Goal: Task Accomplishment & Management: Manage account settings

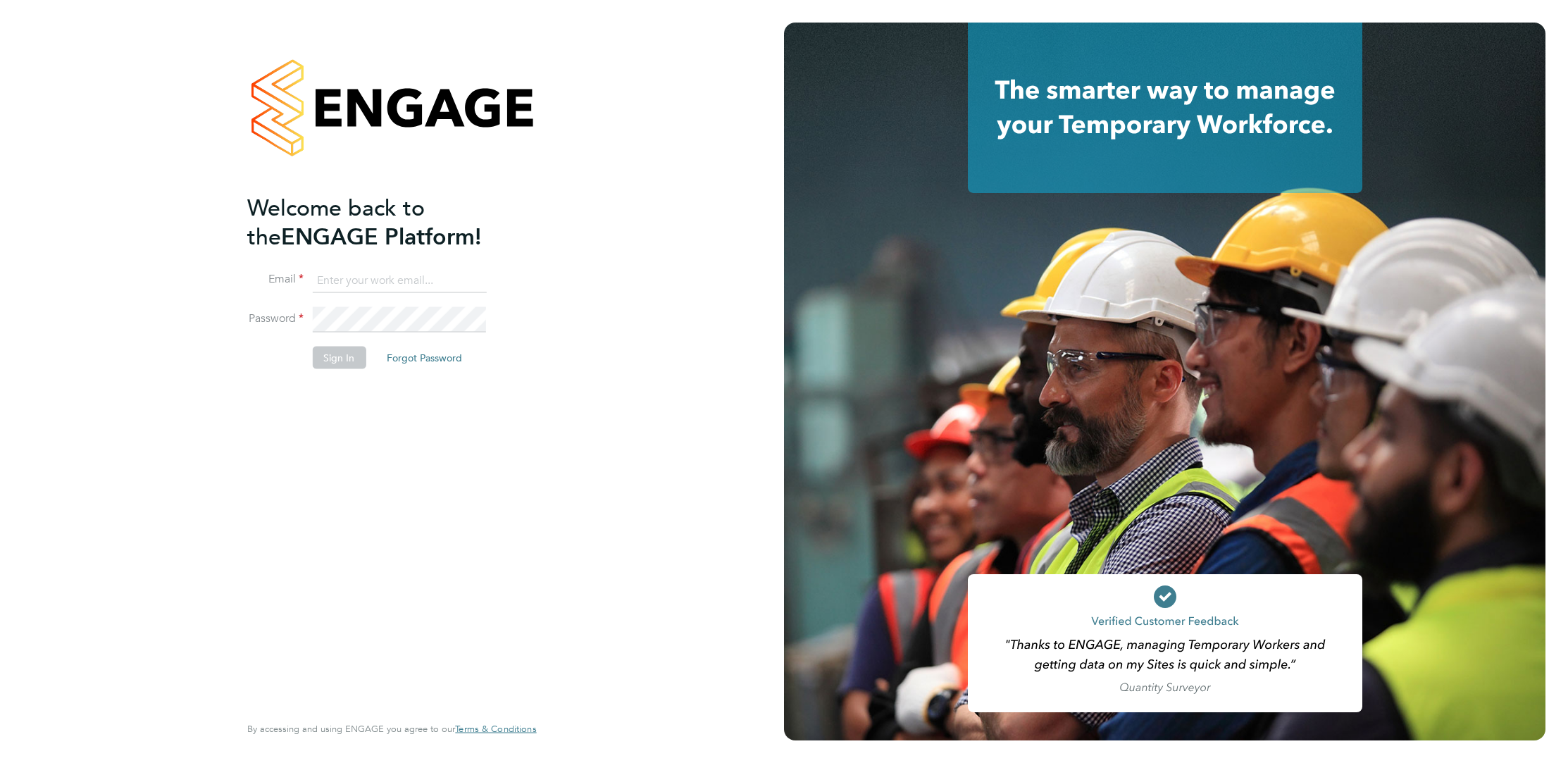
type input "corbon.clarke-selby@randstad.co.uk"
click at [339, 365] on button "Sign In" at bounding box center [338, 358] width 54 height 23
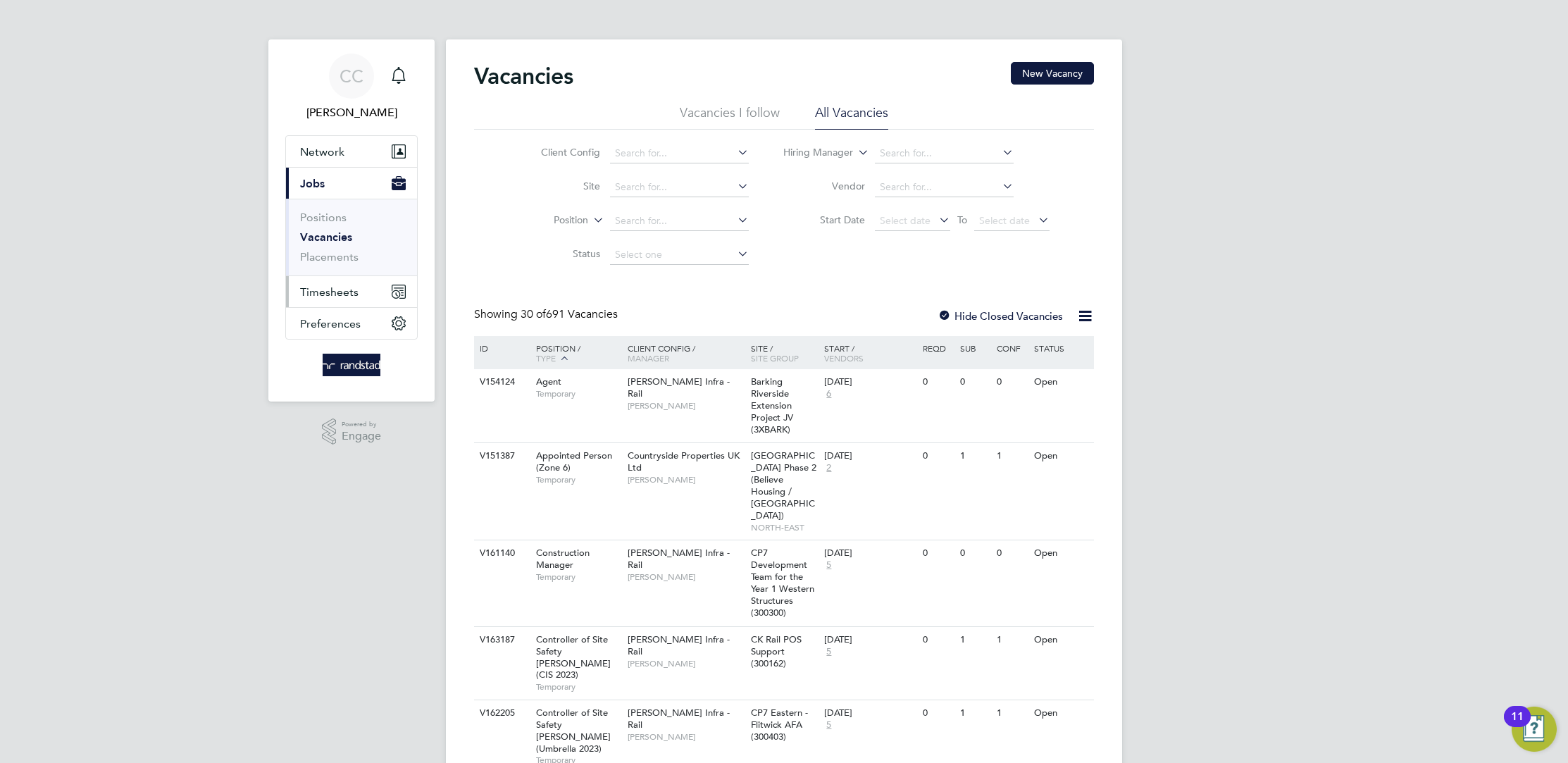
click at [333, 289] on span "Timesheets" at bounding box center [329, 292] width 58 height 13
click at [343, 252] on link "Timesheets" at bounding box center [329, 249] width 58 height 13
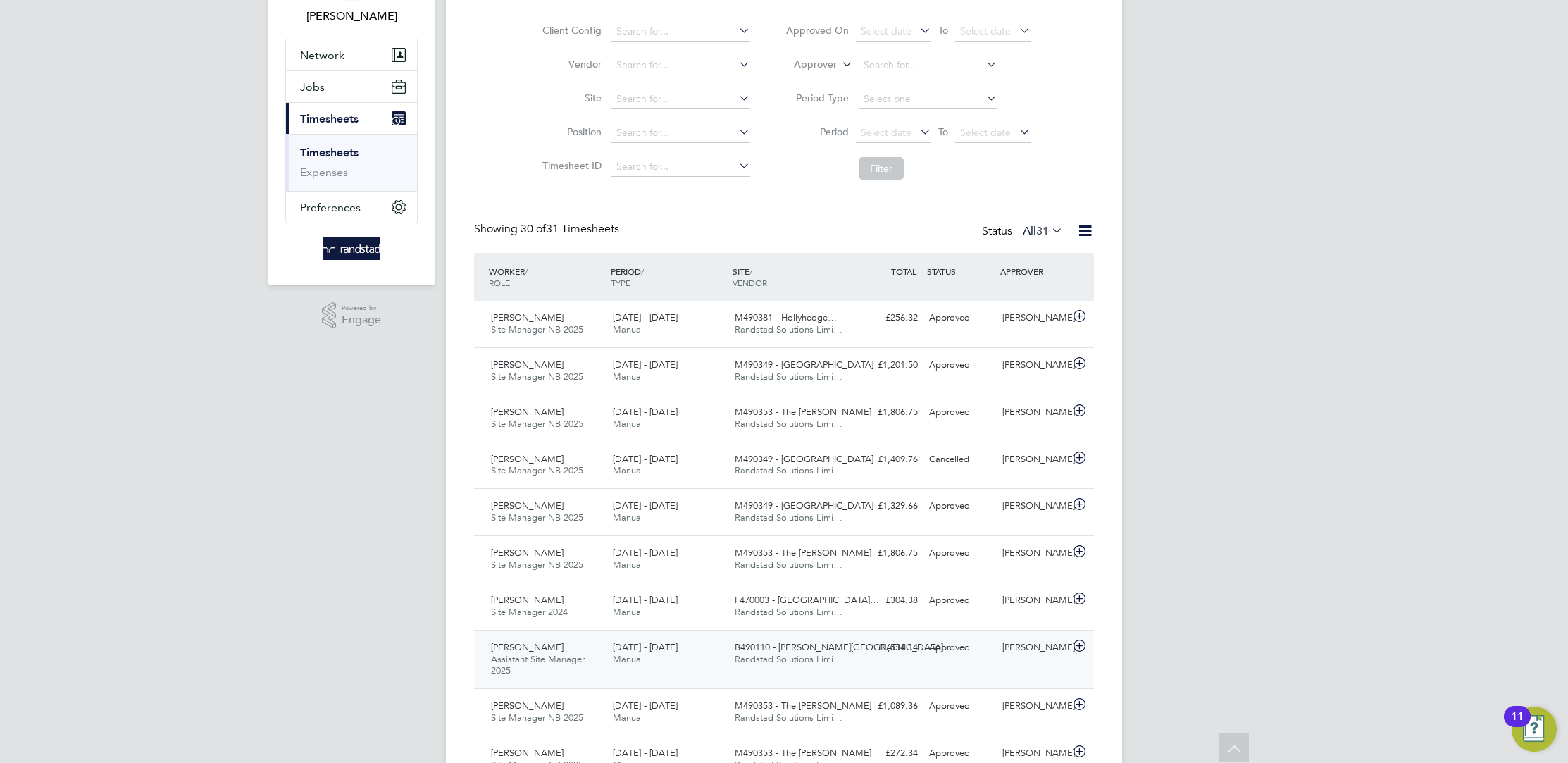
click at [701, 643] on div "[DATE] - [DATE] Manual" at bounding box center [667, 653] width 121 height 35
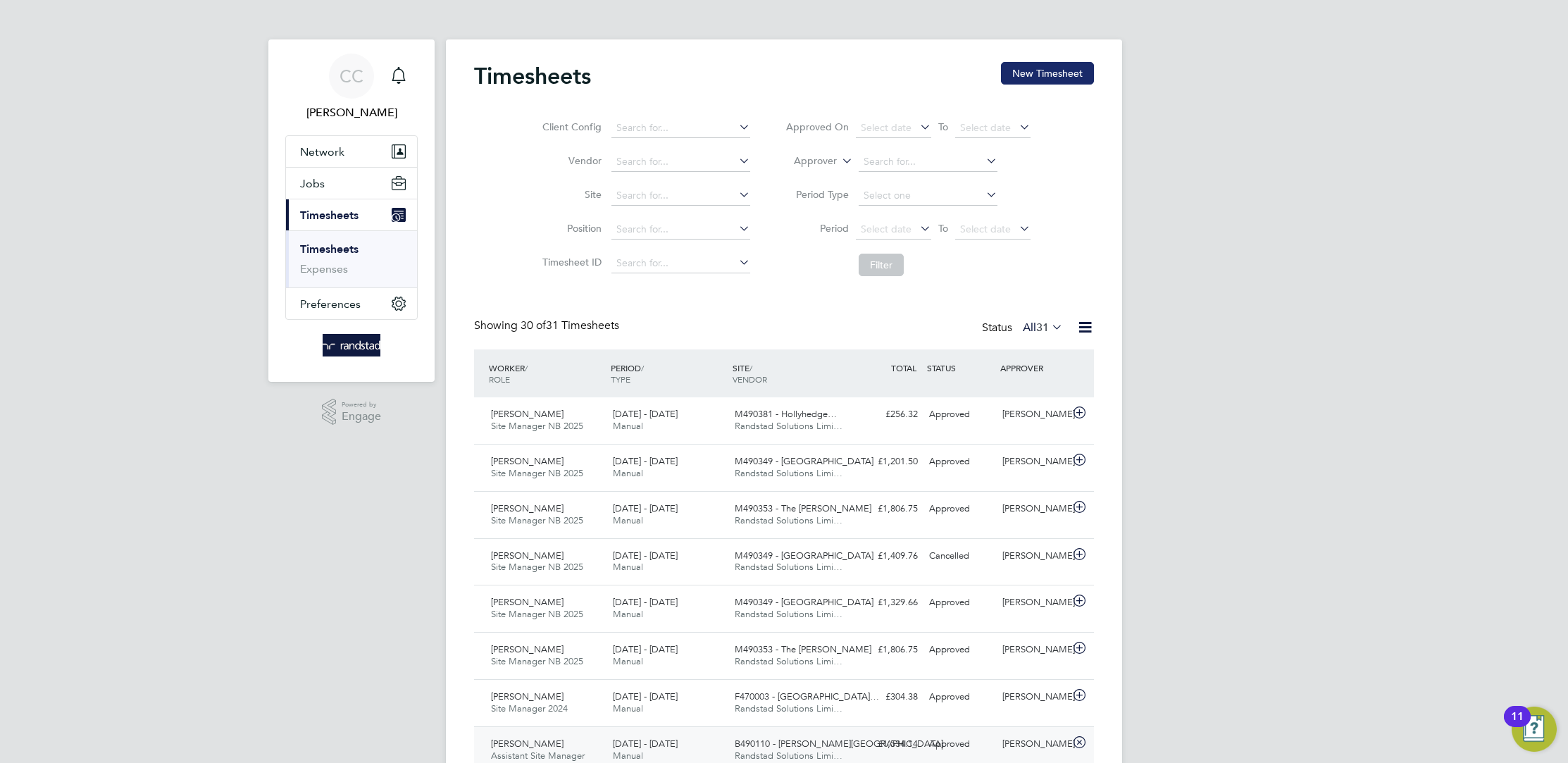
click at [1065, 77] on button "New Timesheet" at bounding box center [1047, 74] width 93 height 23
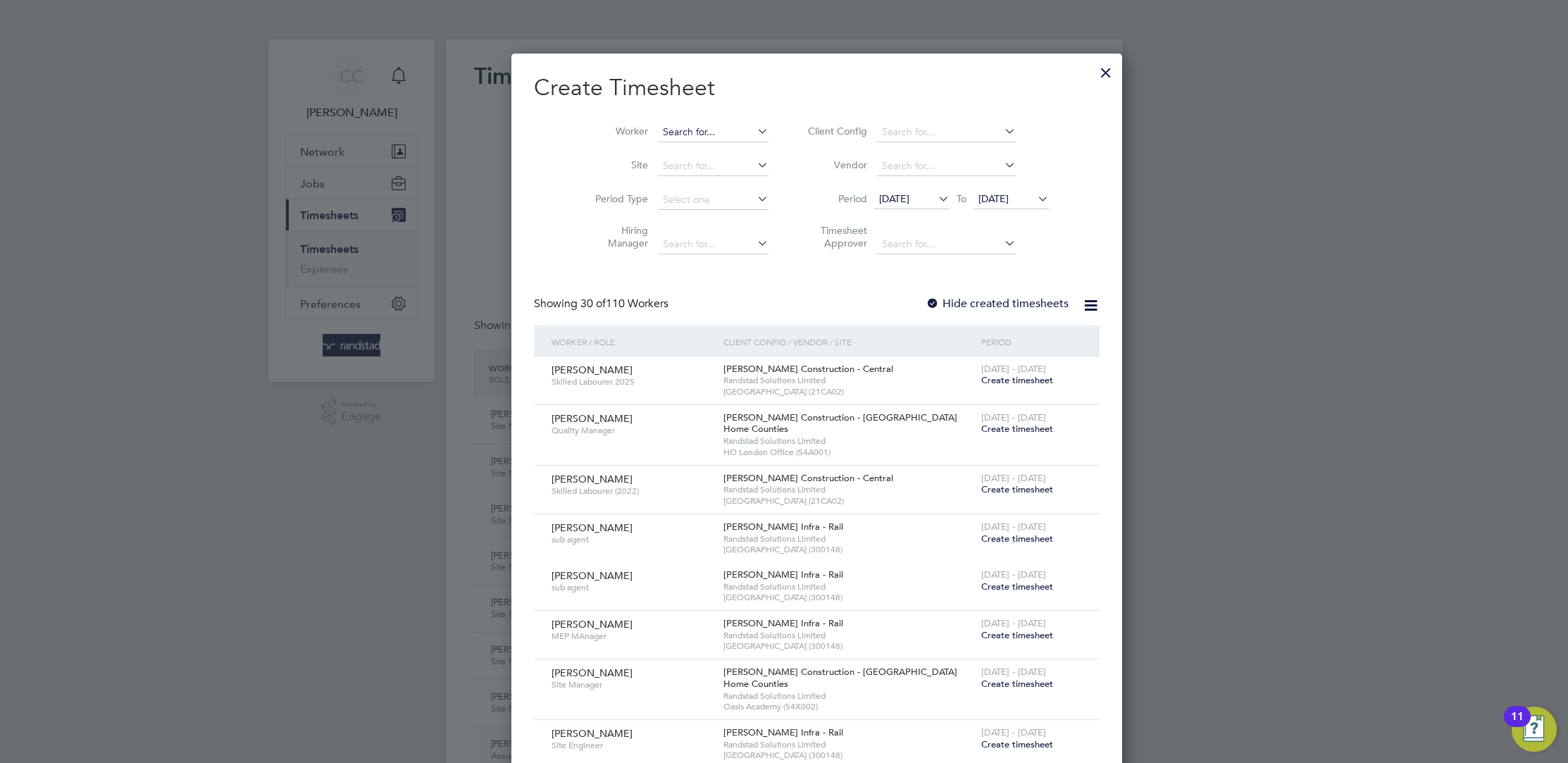
click at [648, 122] on li "Worker" at bounding box center [676, 132] width 219 height 33
click at [658, 124] on input at bounding box center [713, 132] width 111 height 20
type input "s"
click at [678, 148] on b "[PERSON_NAME]" at bounding box center [718, 151] width 81 height 12
type input "[PERSON_NAME]"
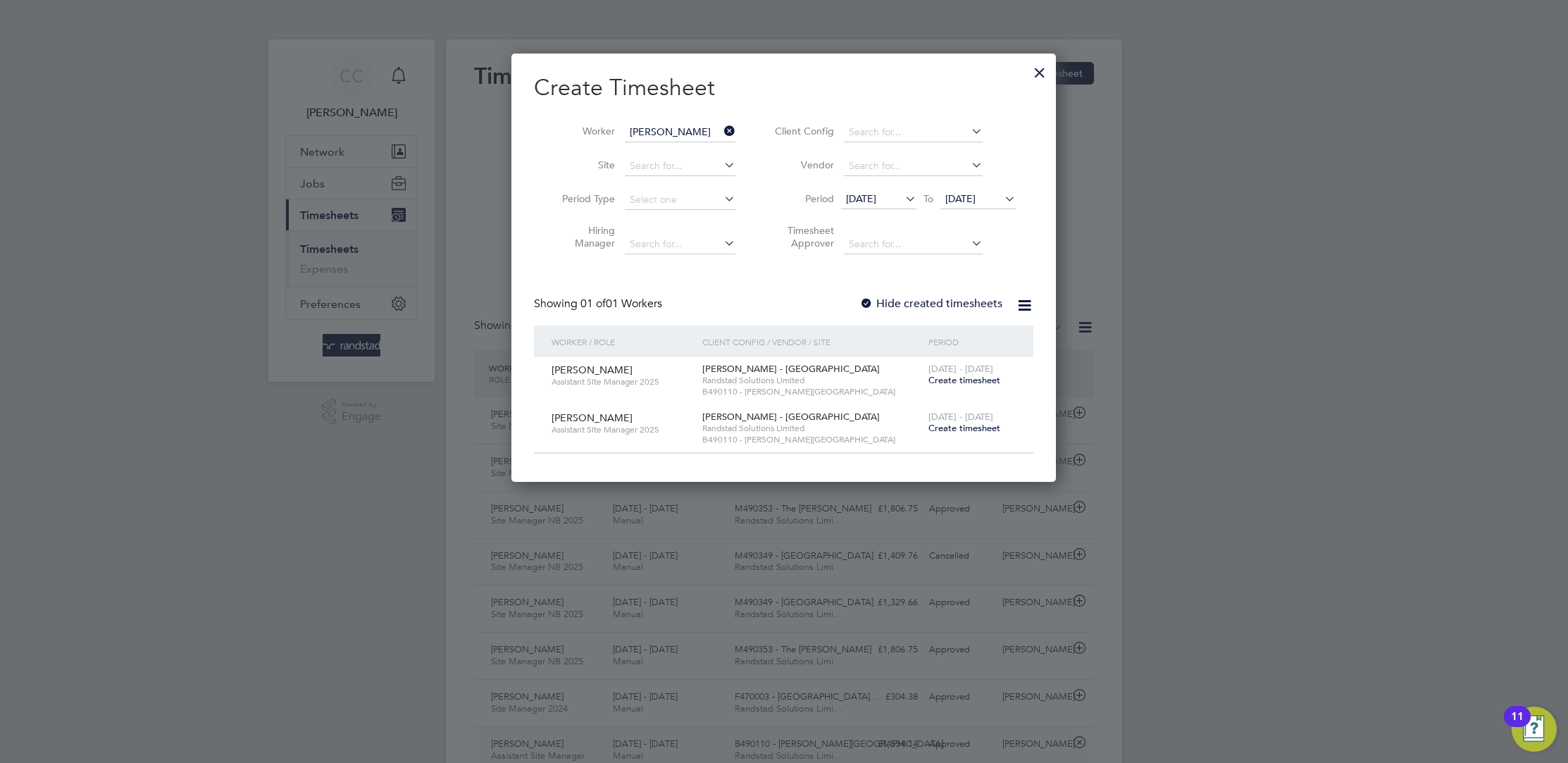
click at [903, 193] on icon at bounding box center [903, 198] width 0 height 20
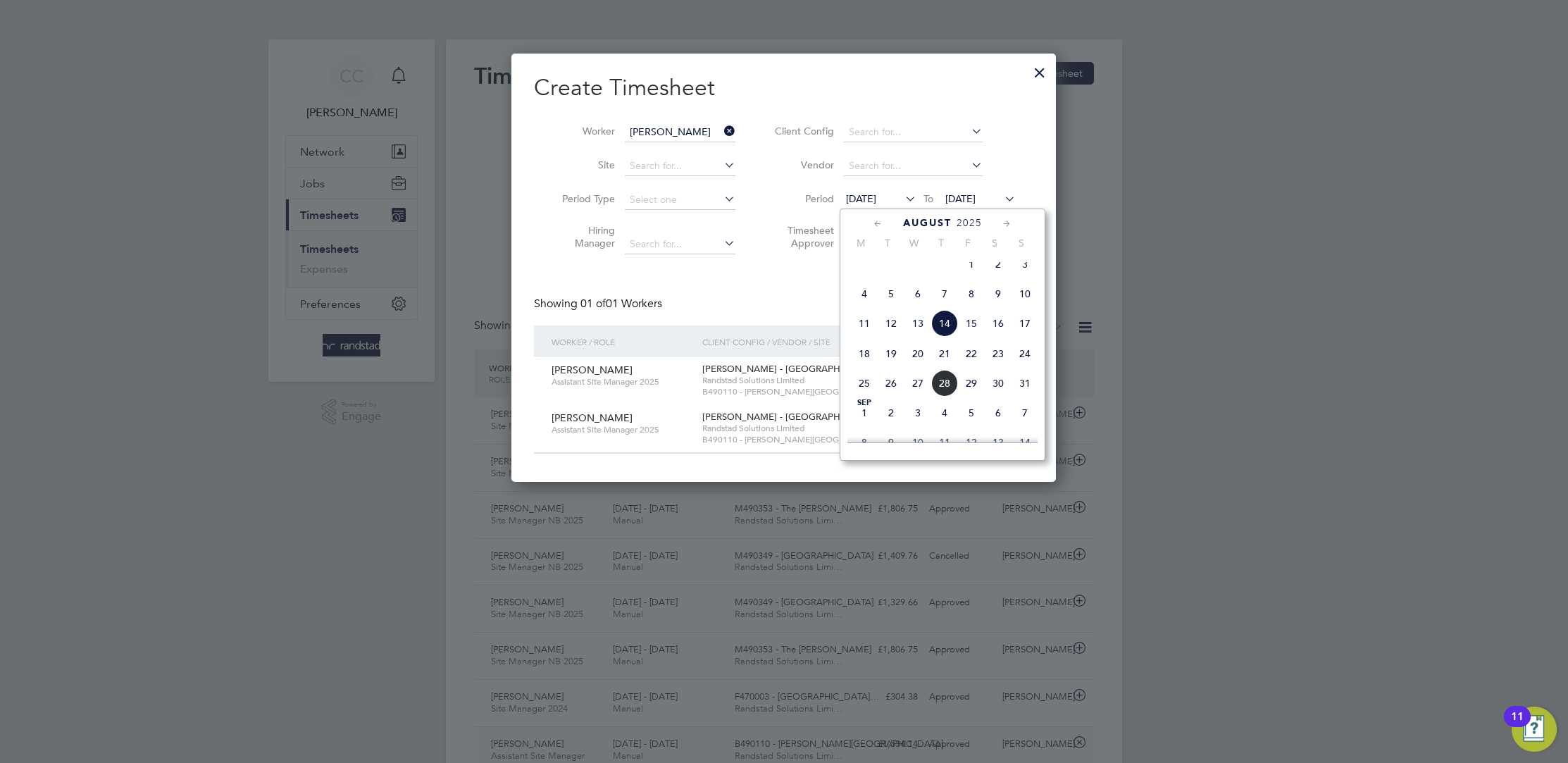
click at [1020, 298] on span "10" at bounding box center [1025, 294] width 27 height 27
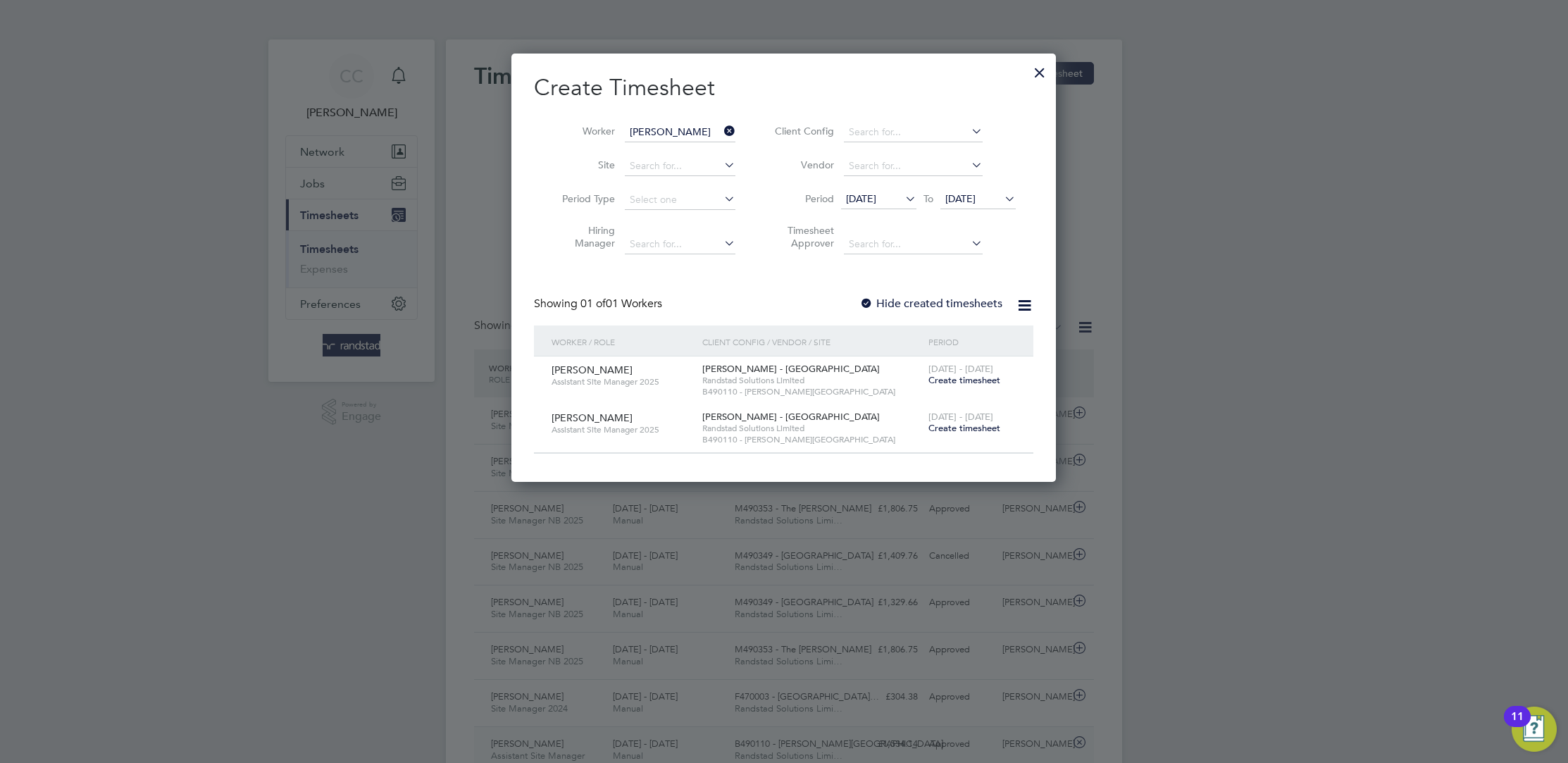
click at [903, 195] on icon at bounding box center [903, 198] width 0 height 20
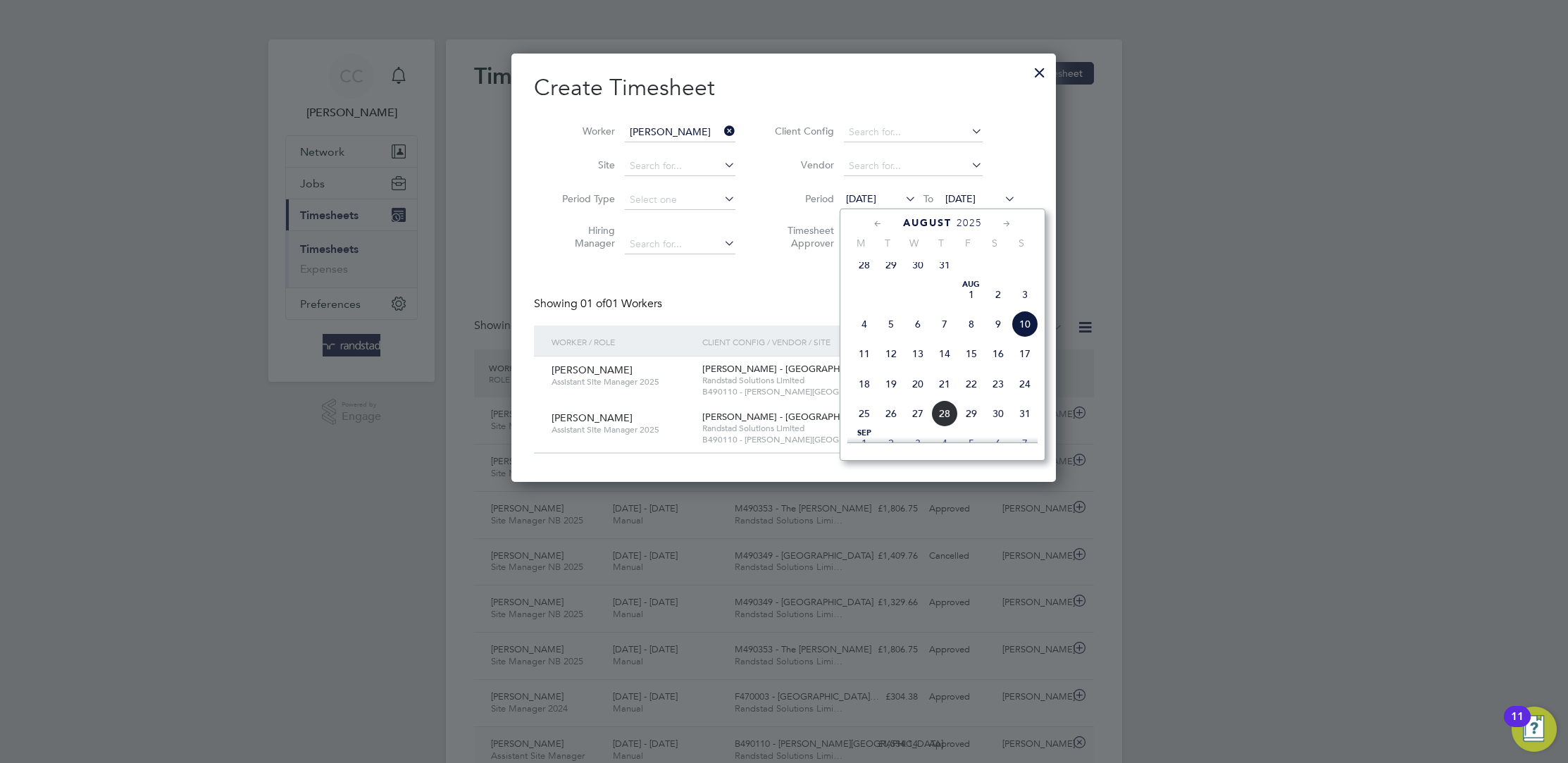
click at [1028, 295] on span "3" at bounding box center [1025, 294] width 27 height 27
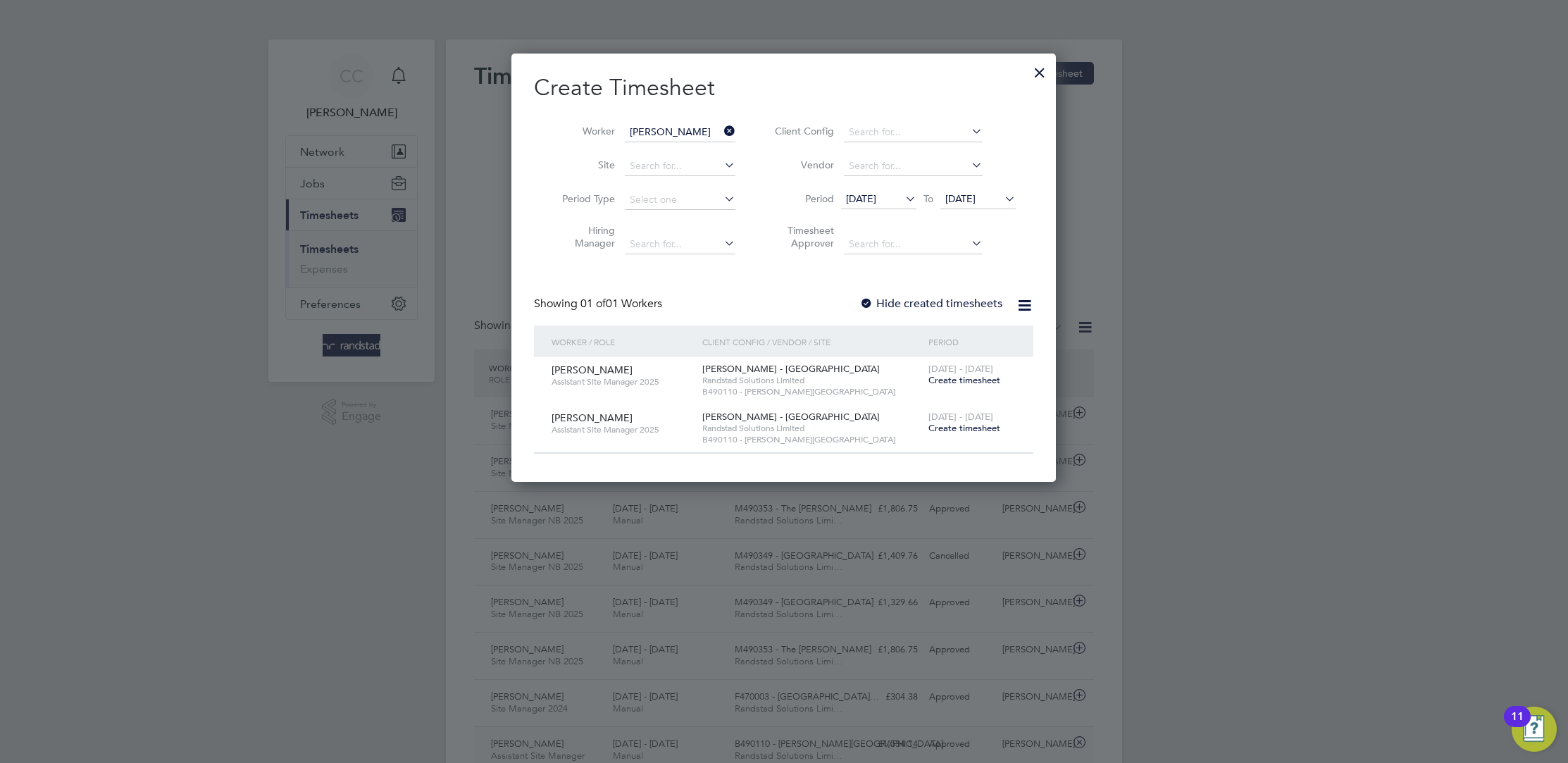
click at [886, 296] on label "Hide created timesheets" at bounding box center [931, 303] width 143 height 14
click at [1001, 205] on icon at bounding box center [1001, 198] width 0 height 20
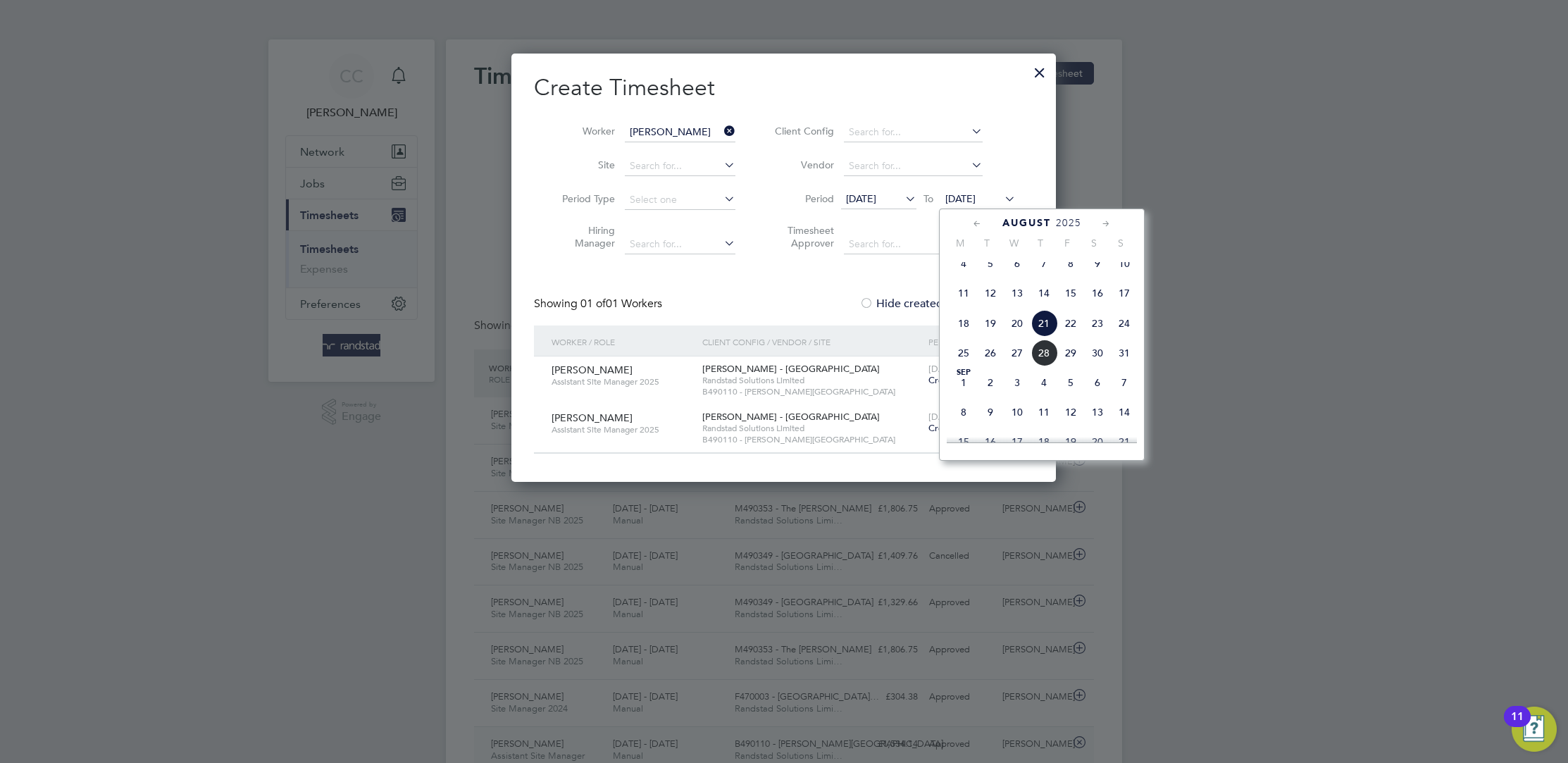
click at [1303, 203] on div at bounding box center [784, 382] width 1568 height 763
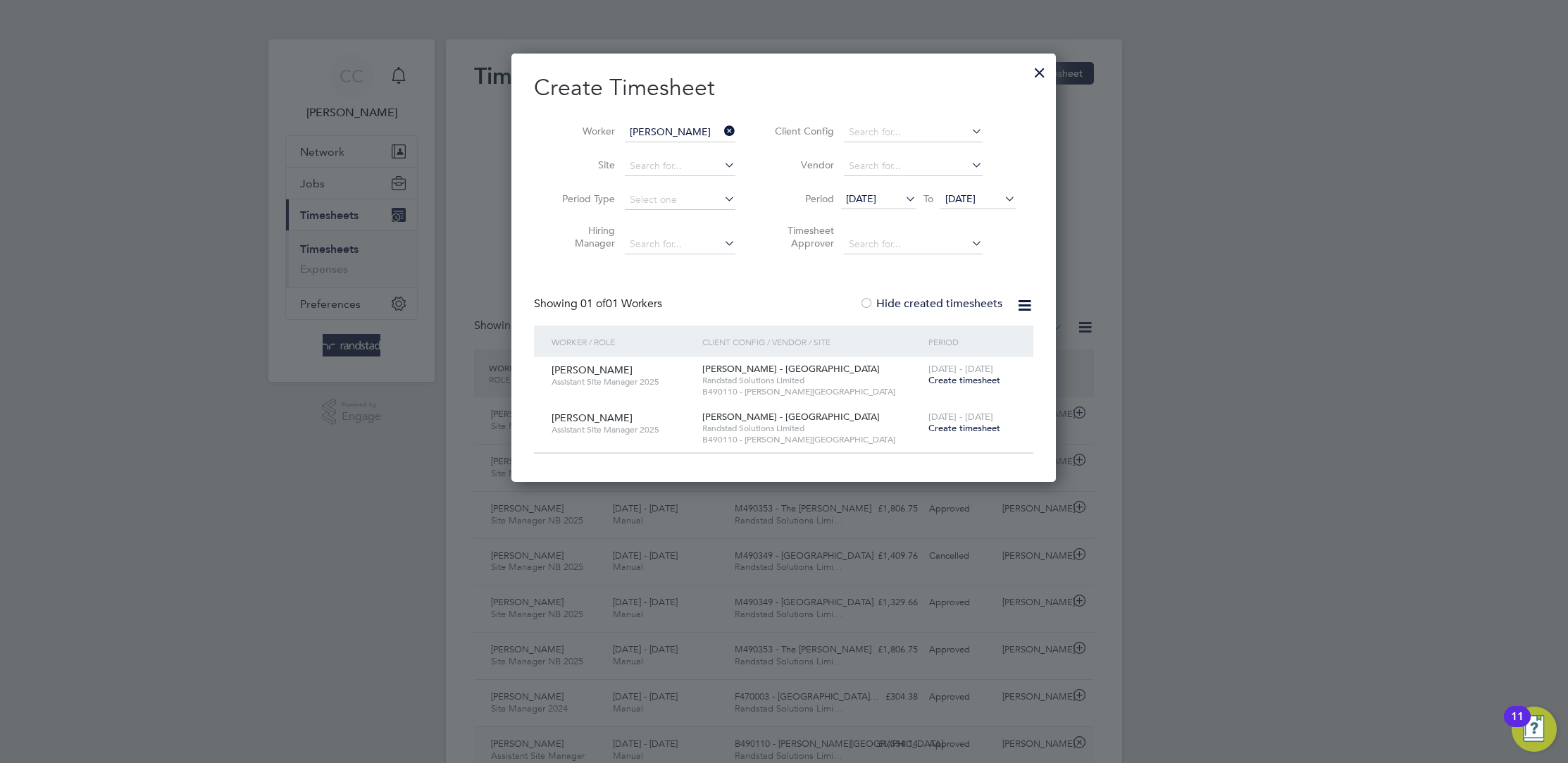
click at [903, 199] on icon at bounding box center [903, 198] width 0 height 20
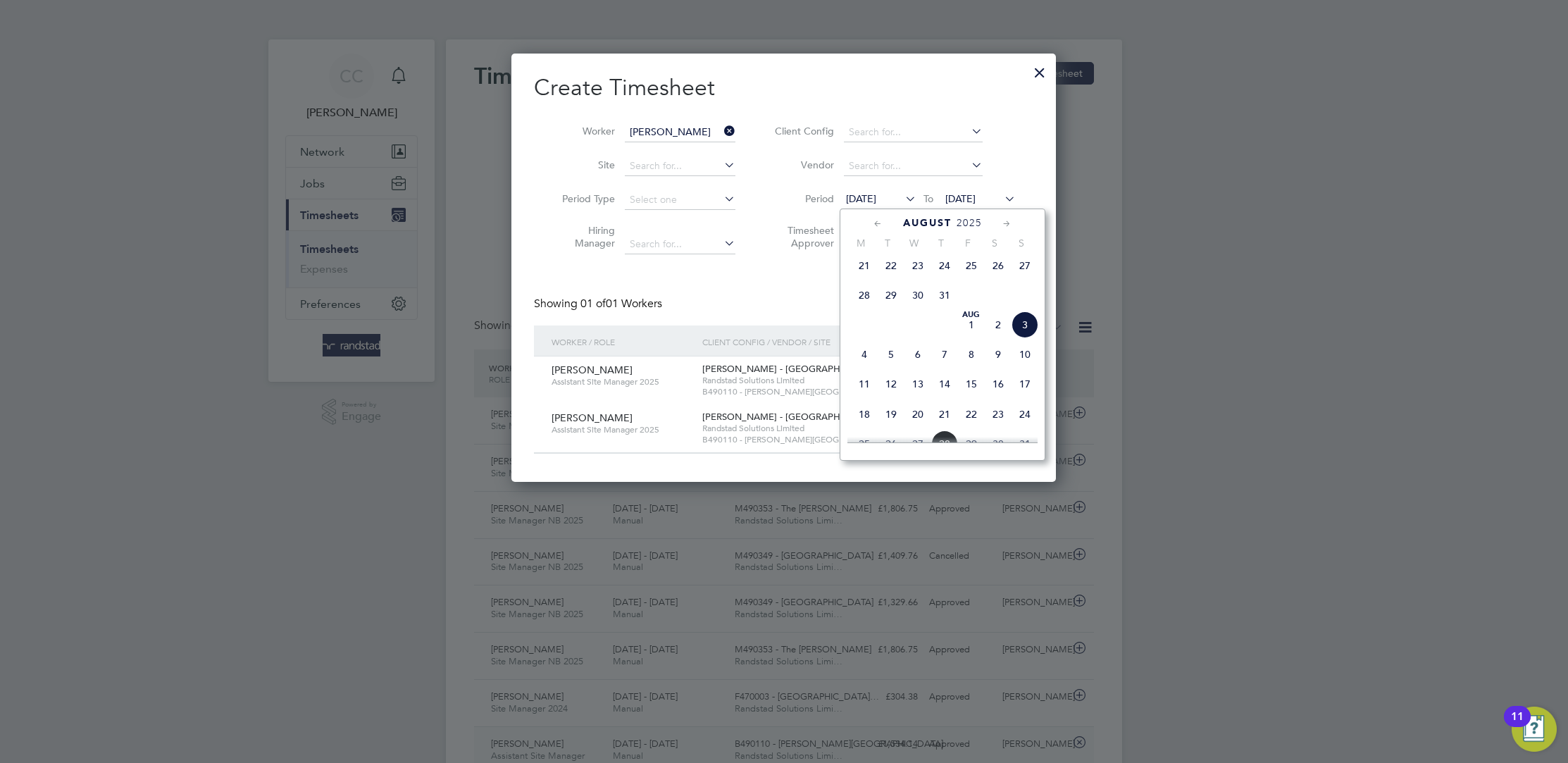
click at [855, 269] on span "21" at bounding box center [864, 266] width 27 height 27
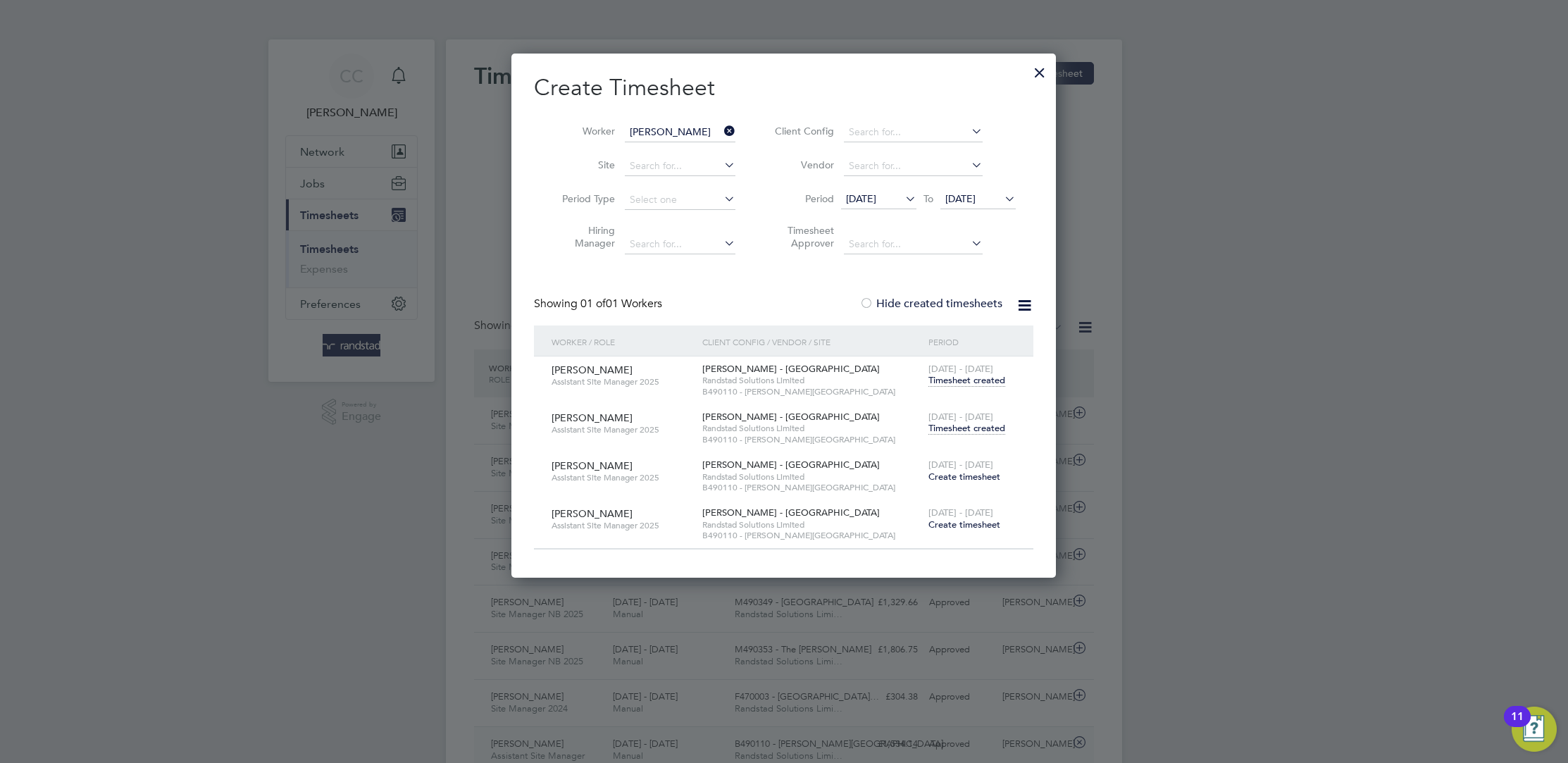
click at [973, 380] on span "Timesheet created" at bounding box center [967, 380] width 76 height 12
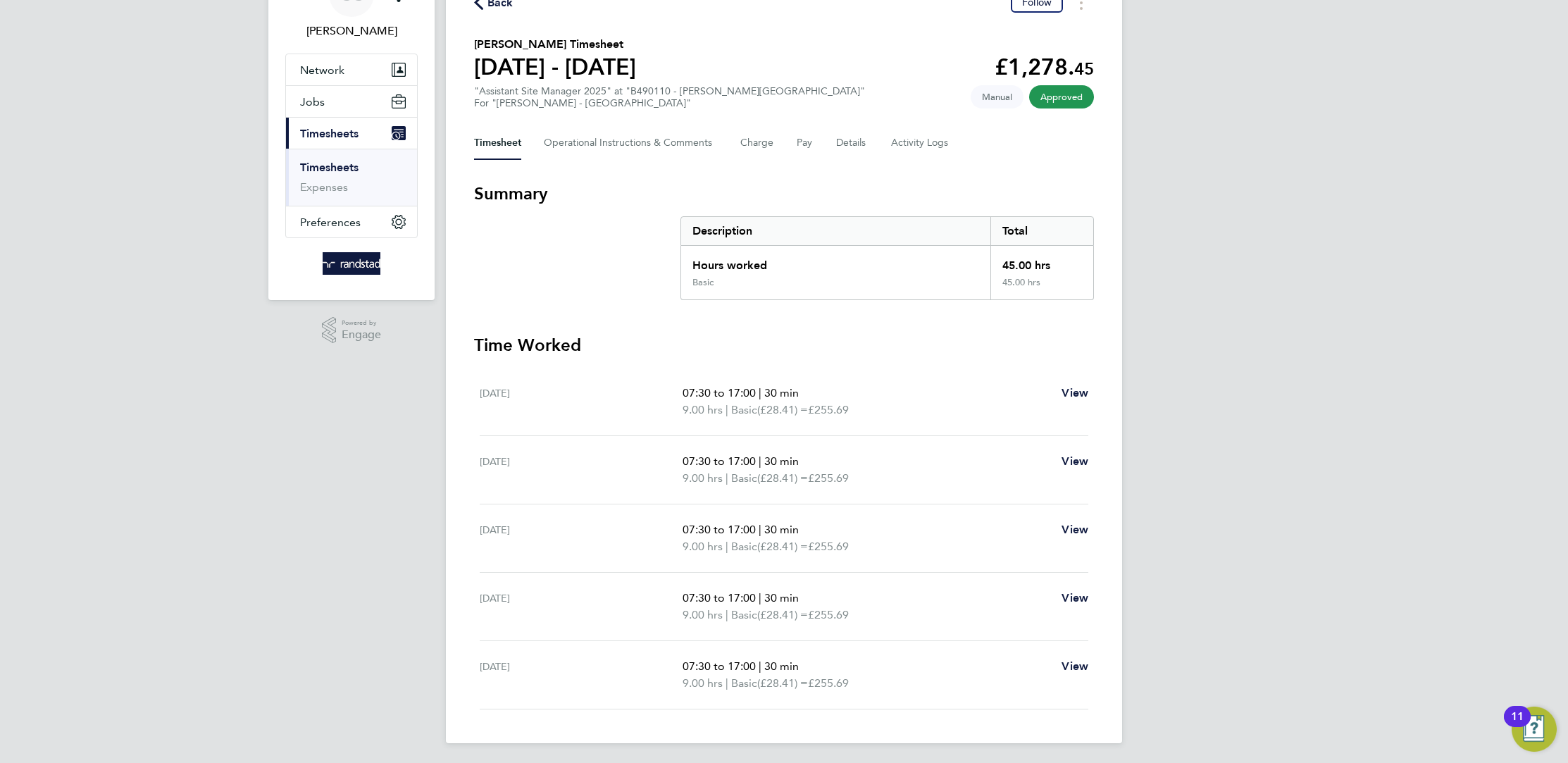
click at [489, 4] on span "Back" at bounding box center [500, 3] width 26 height 17
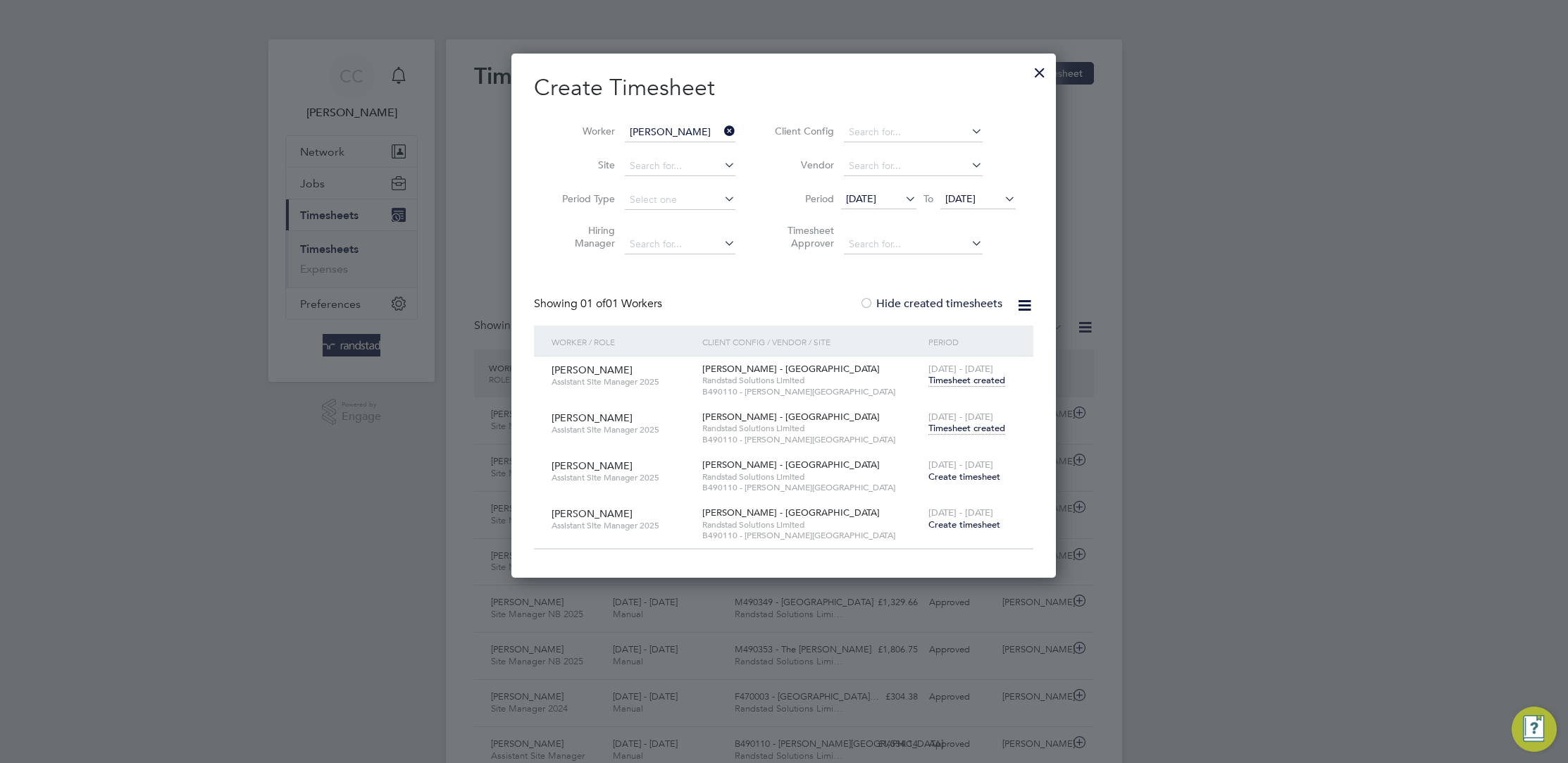
click at [964, 424] on span "Timesheet created" at bounding box center [967, 427] width 76 height 12
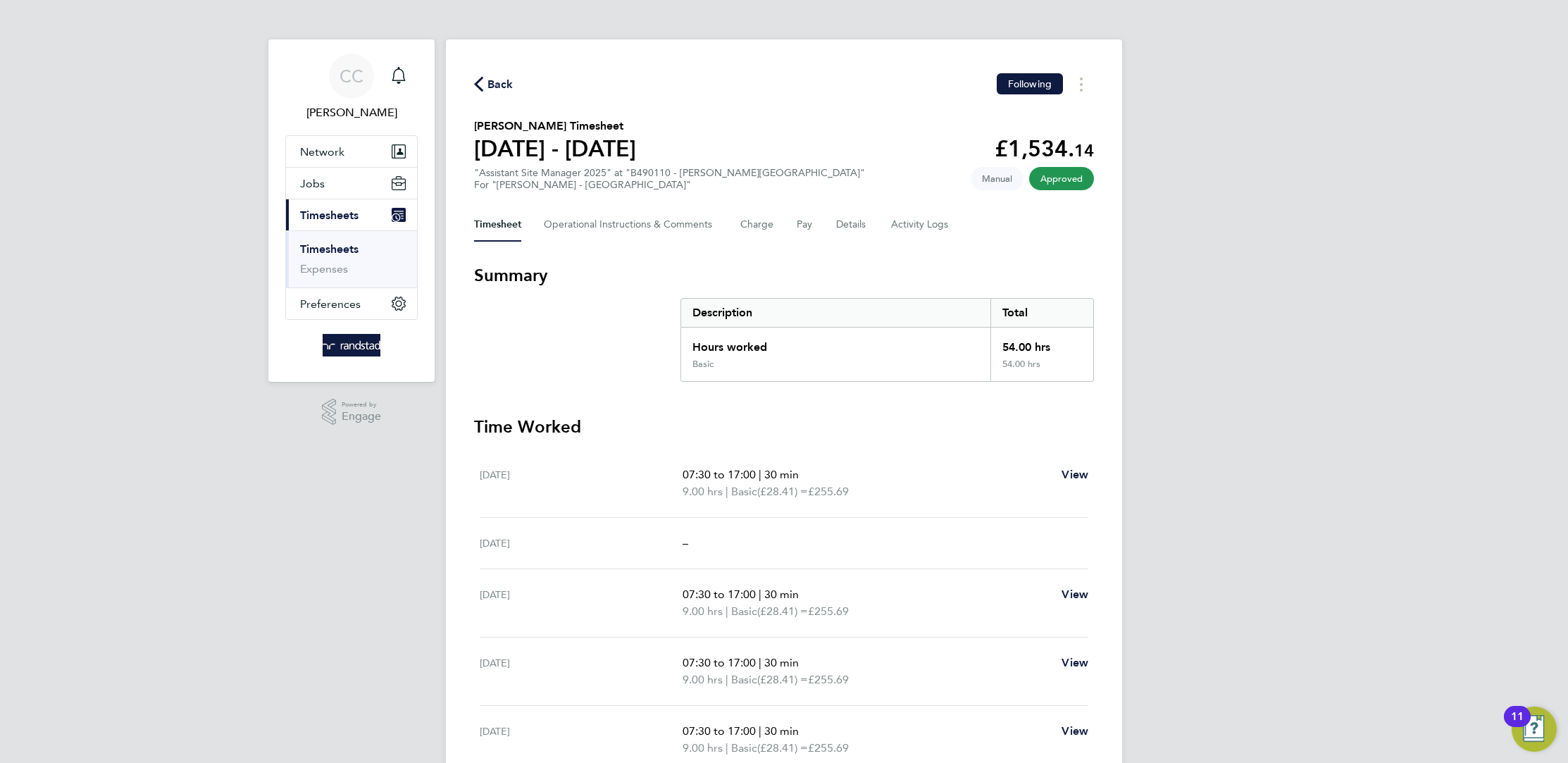
click at [501, 79] on span "Back" at bounding box center [500, 85] width 26 height 17
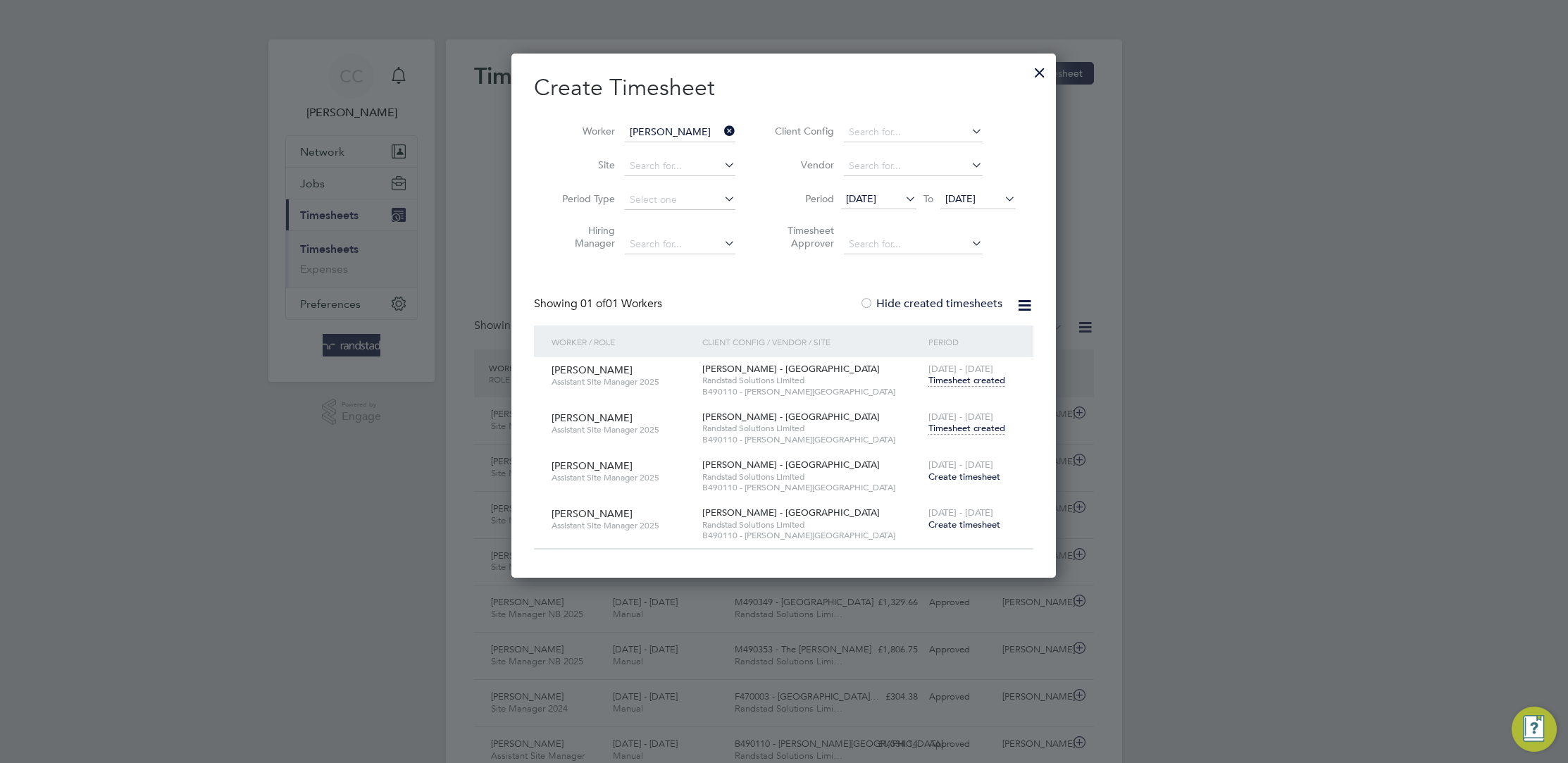
click at [974, 471] on span "Create timesheet" at bounding box center [964, 476] width 72 height 12
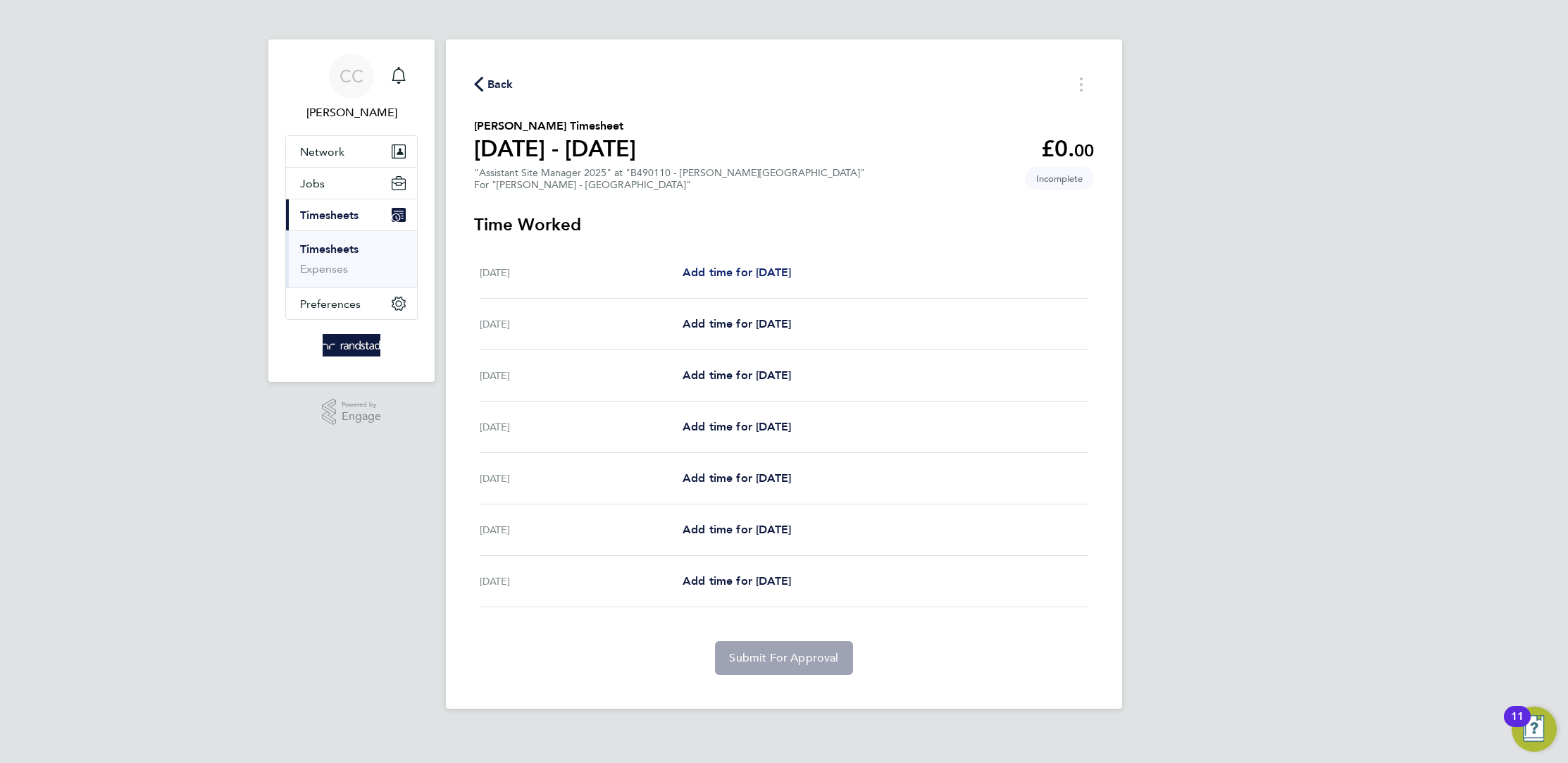
click at [741, 273] on span "Add time for [DATE]" at bounding box center [736, 272] width 108 height 13
select select "30"
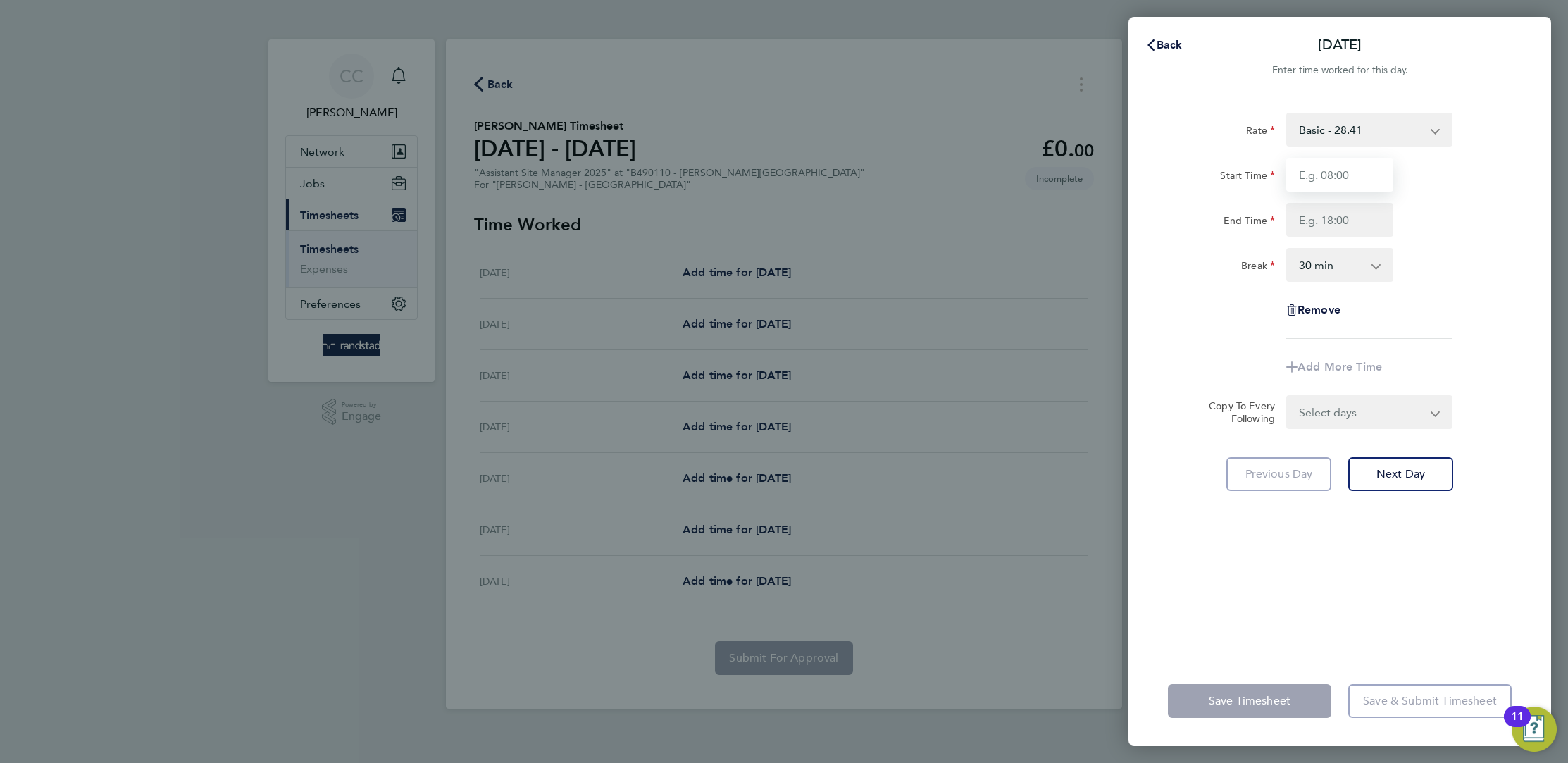
click at [1302, 167] on input "Start Time" at bounding box center [1339, 174] width 107 height 33
type input "07:30"
click at [1337, 226] on input "End Time" at bounding box center [1339, 219] width 107 height 33
type input "16:30"
click at [1451, 266] on div "Break 0 min 15 min 30 min 45 min 60 min 75 min 90 min" at bounding box center [1339, 264] width 355 height 33
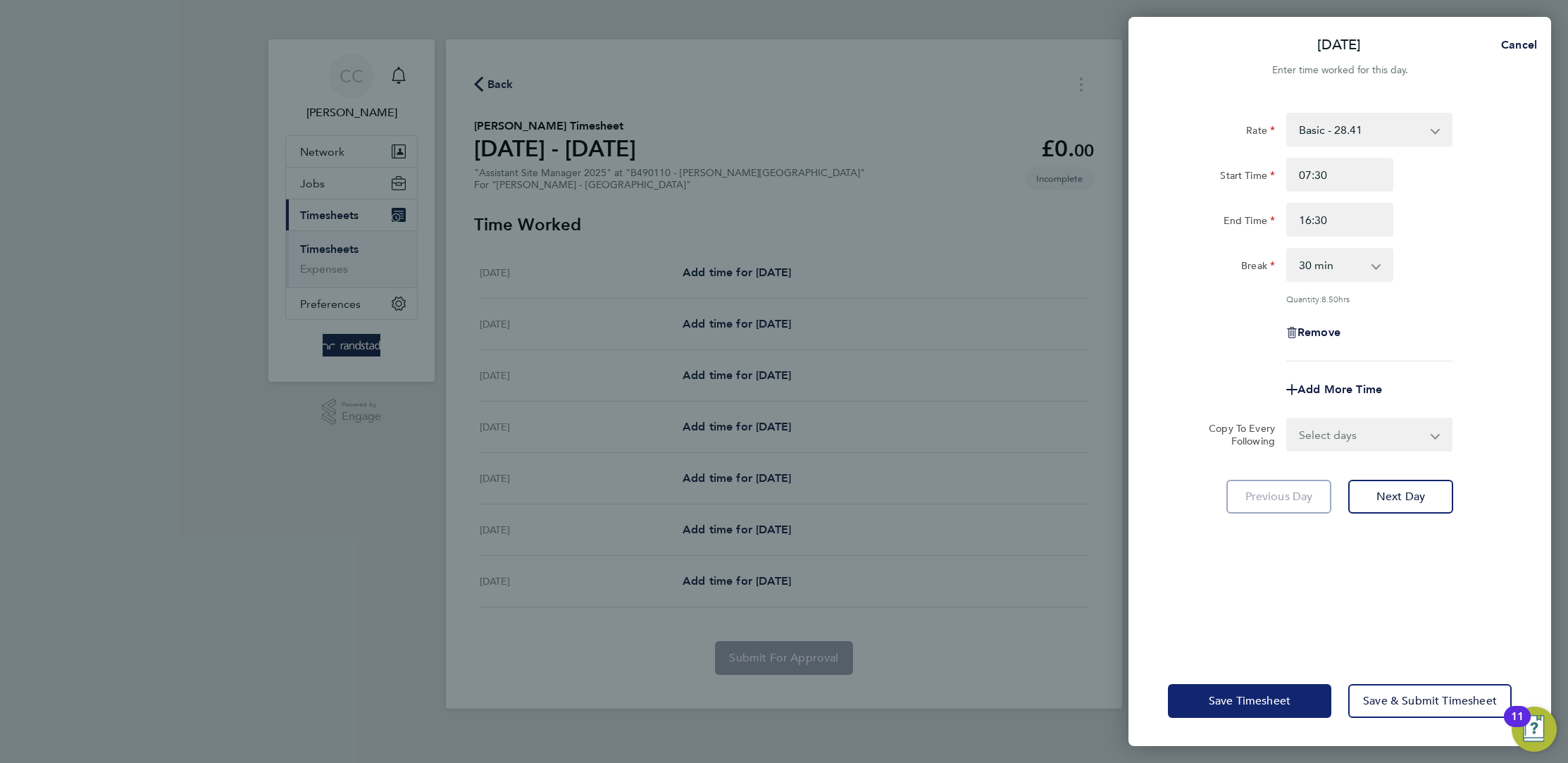
click at [1263, 698] on span "Save Timesheet" at bounding box center [1249, 701] width 81 height 14
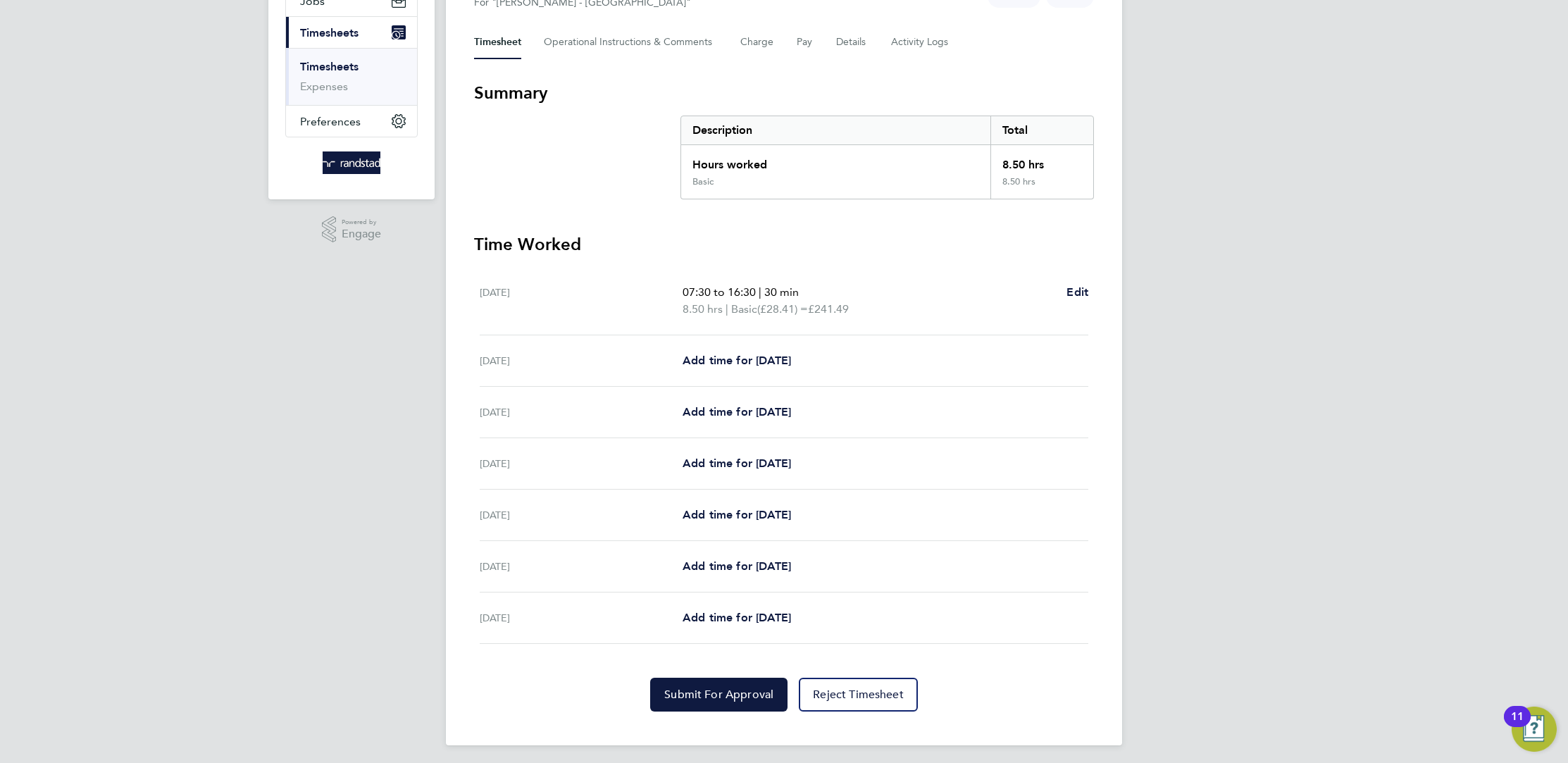
scroll to position [184, 0]
click at [769, 677] on button "Submit For Approval" at bounding box center [719, 692] width 138 height 33
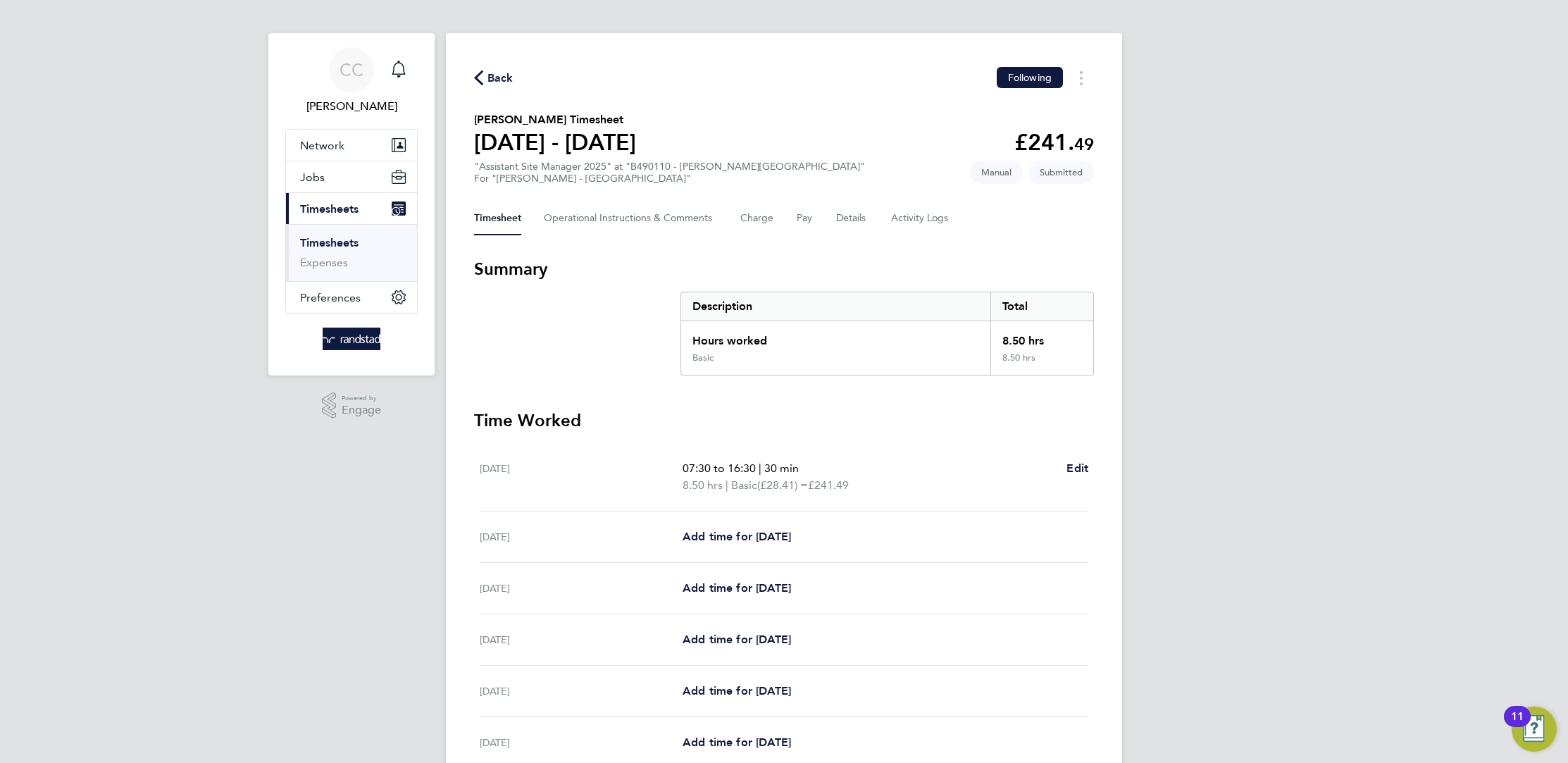
scroll to position [0, 0]
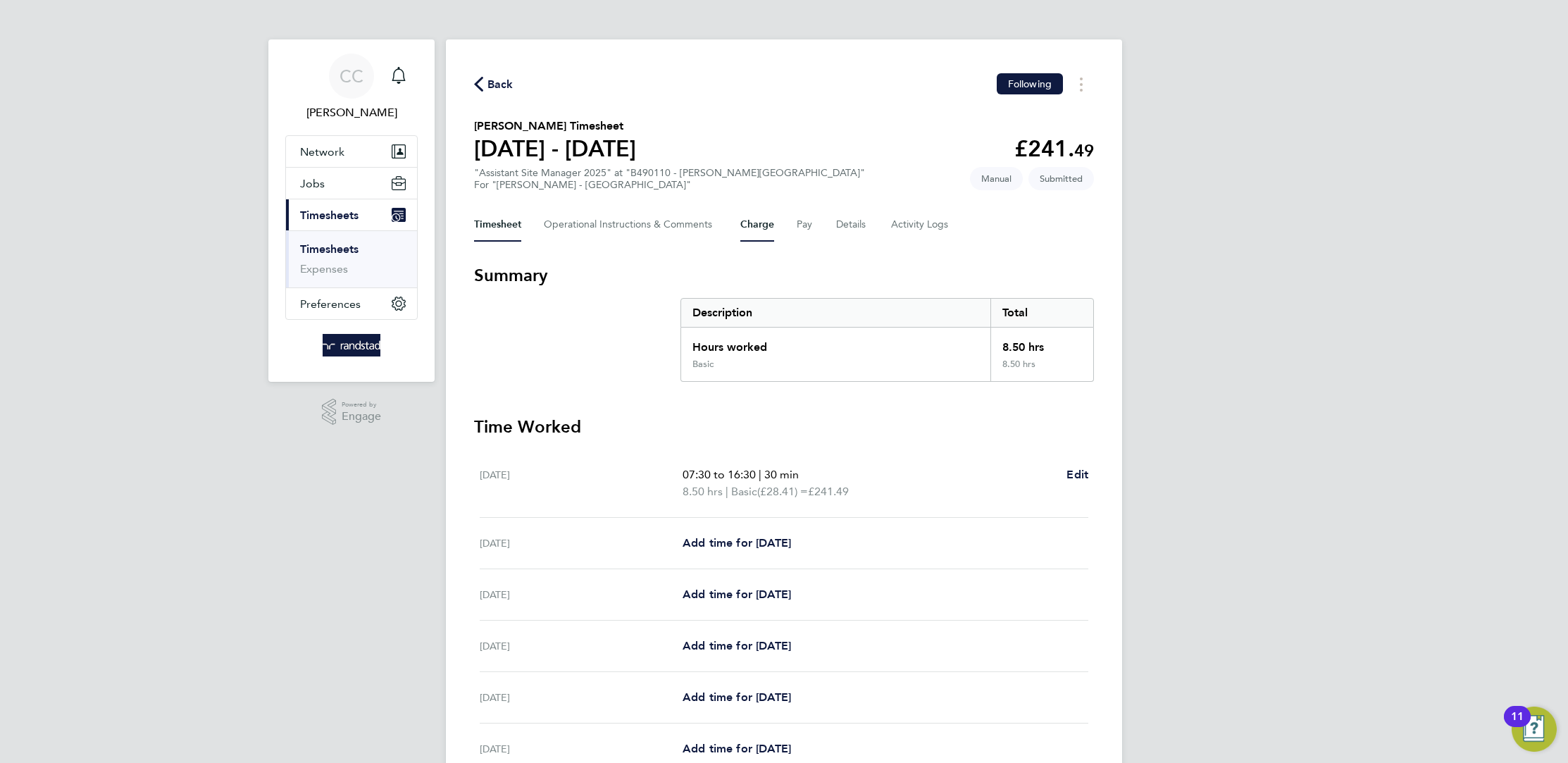
click at [765, 226] on button "Charge" at bounding box center [756, 224] width 33 height 33
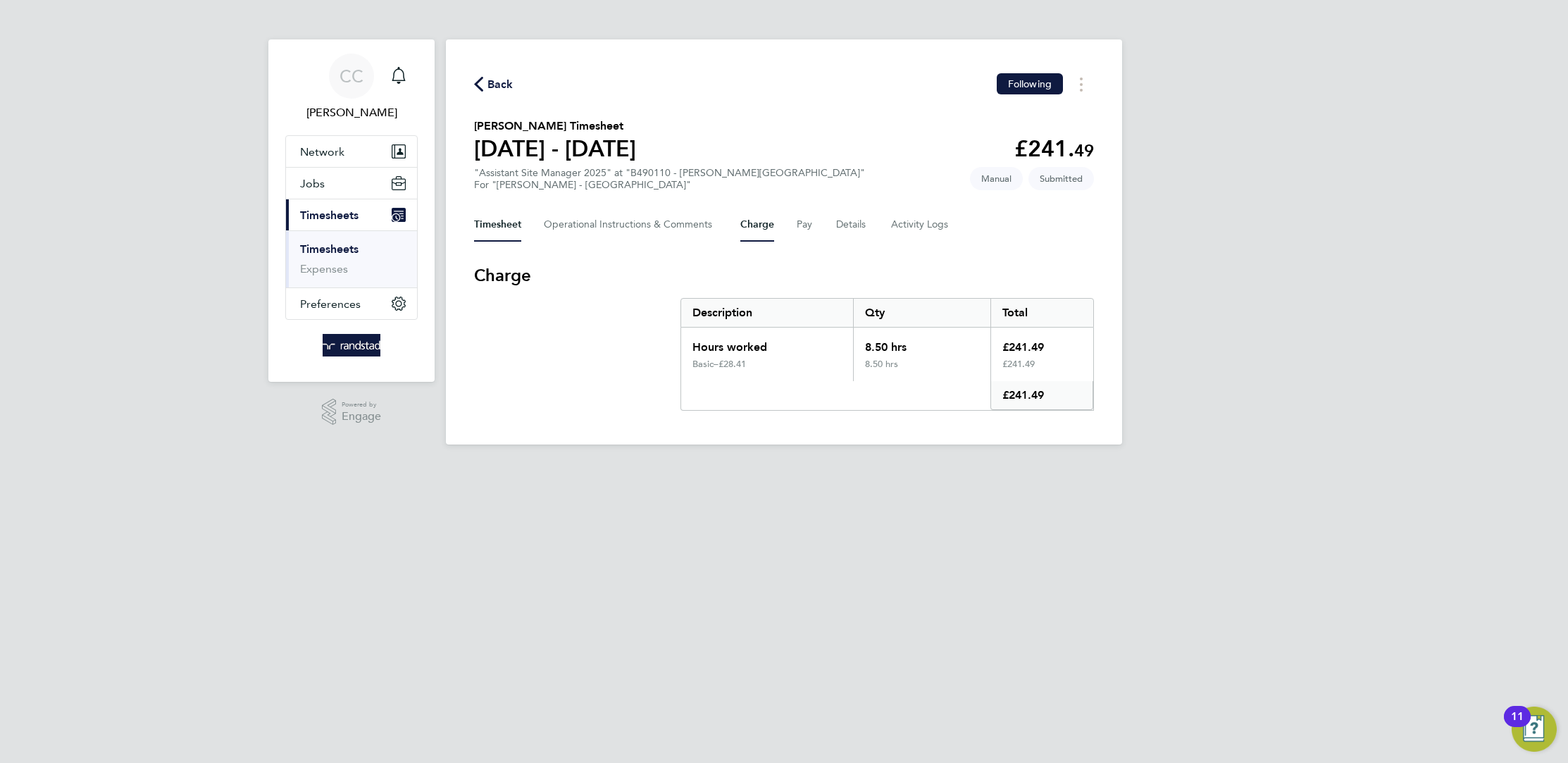
click at [510, 223] on button "Timesheet" at bounding box center [497, 224] width 47 height 33
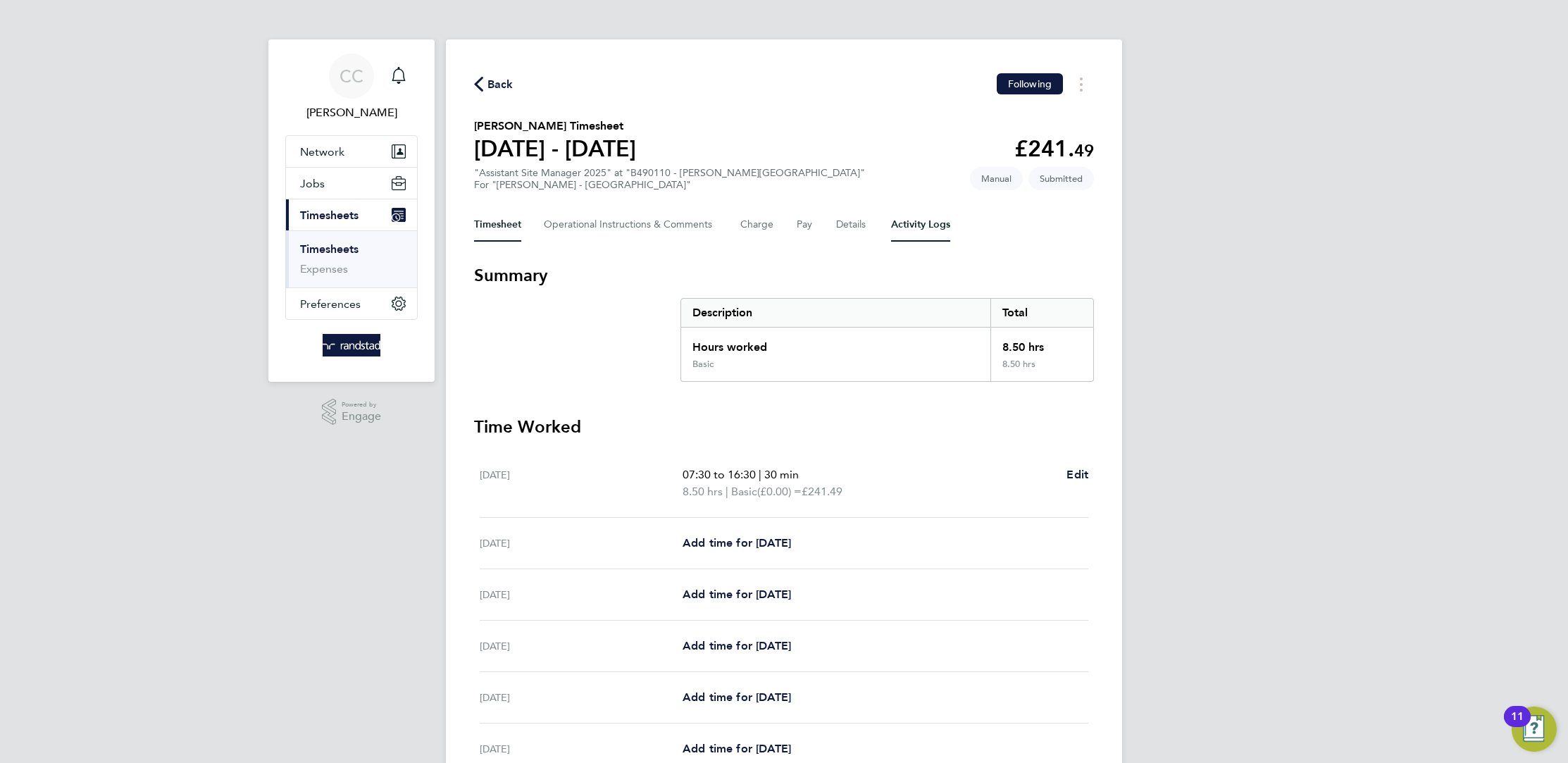
click at [947, 226] on Logs-tab "Activity Logs" at bounding box center [921, 224] width 59 height 33
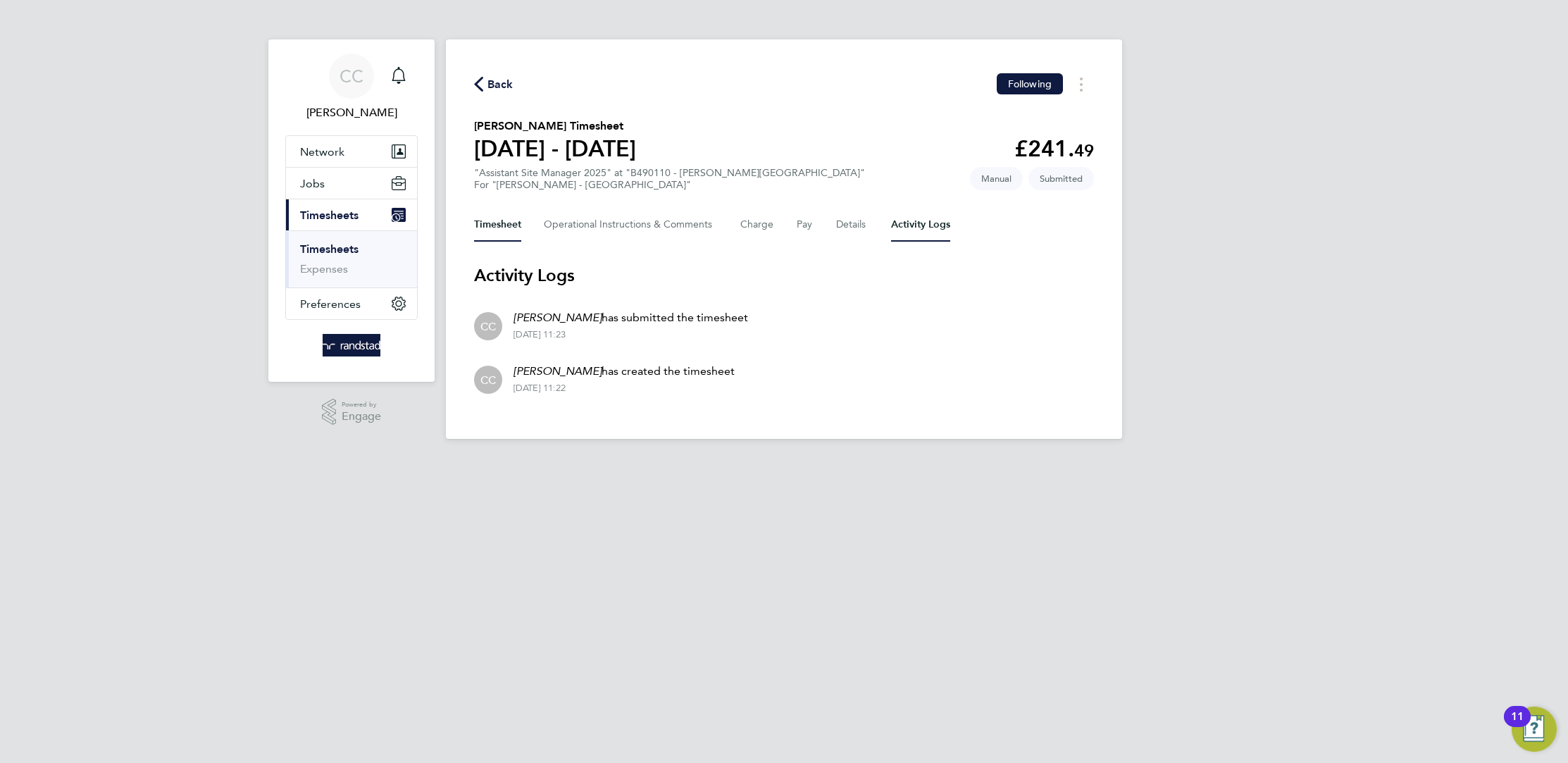
click at [490, 224] on button "Timesheet" at bounding box center [497, 224] width 47 height 33
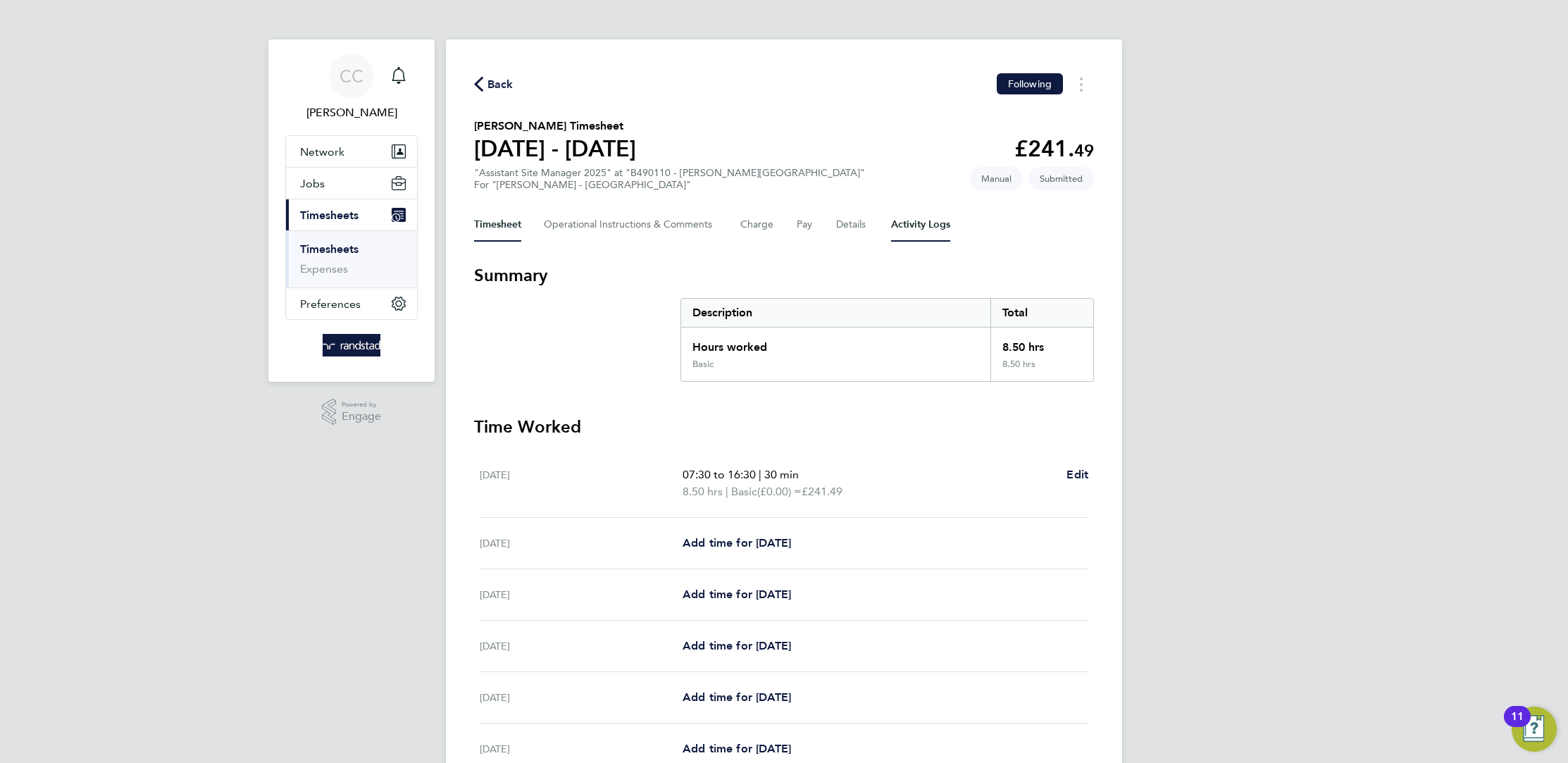
click at [933, 226] on Logs-tab "Activity Logs" at bounding box center [921, 224] width 59 height 33
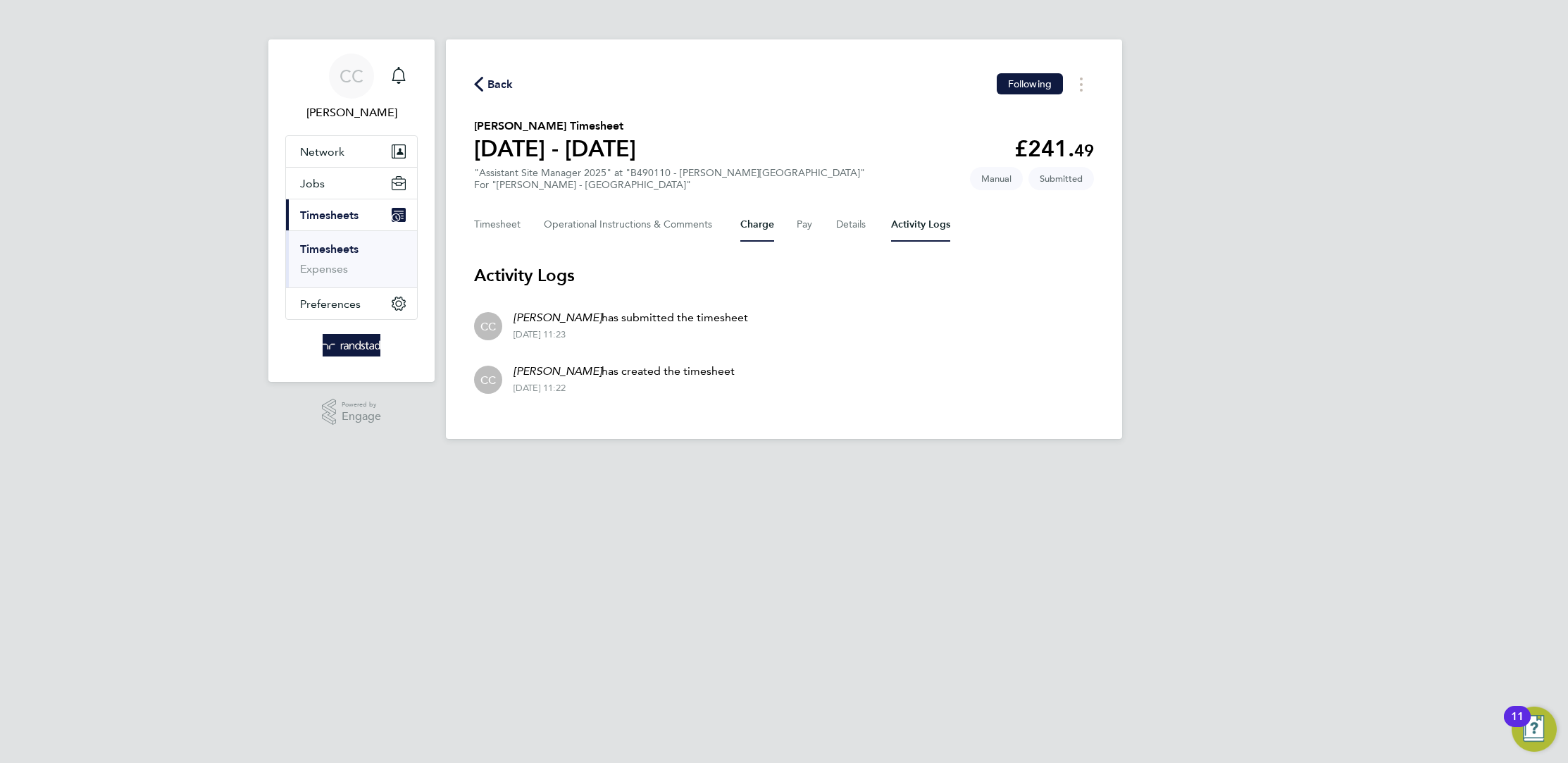
click at [758, 213] on button "Charge" at bounding box center [756, 224] width 33 height 33
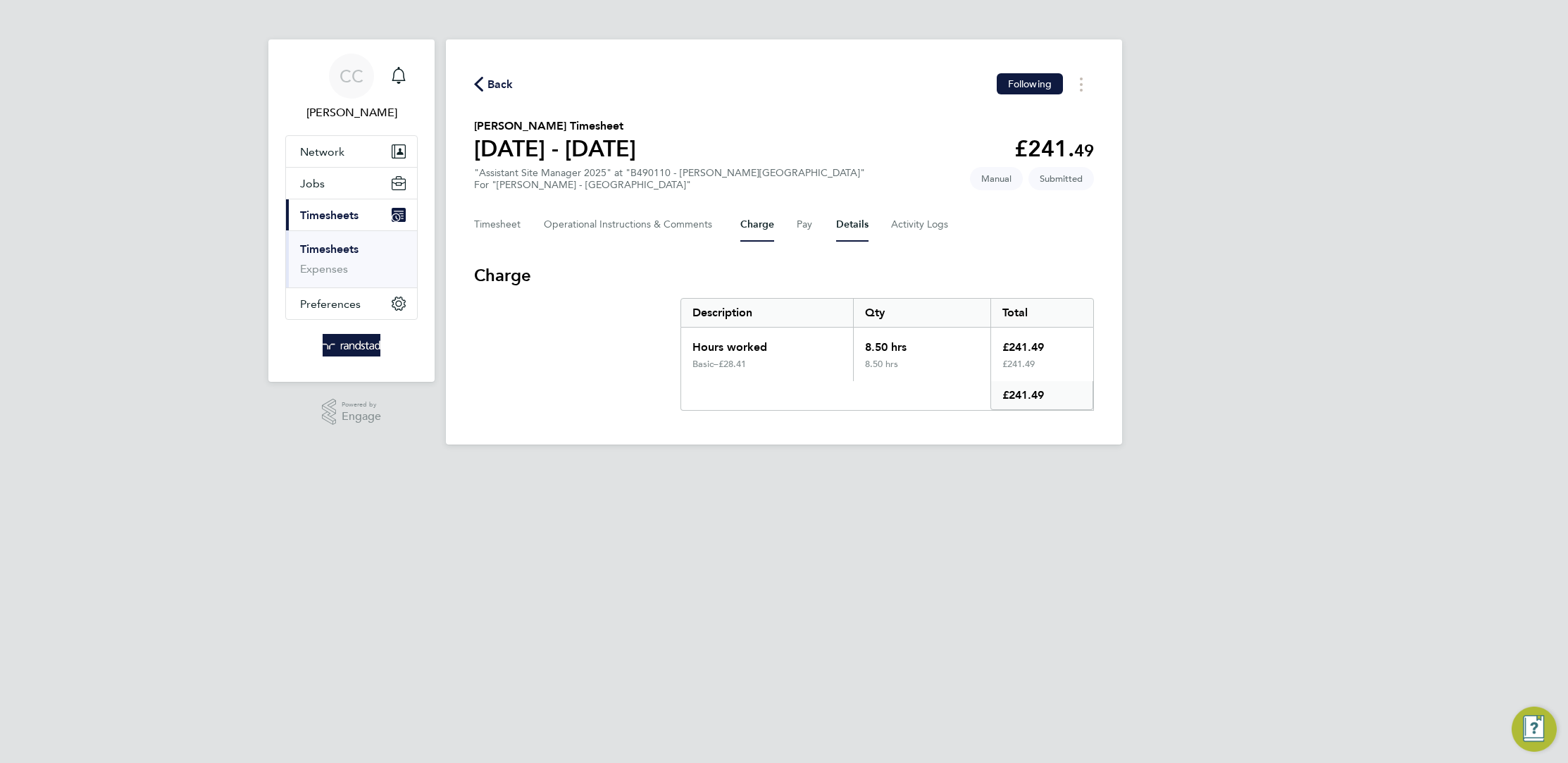
click at [866, 226] on button "Details" at bounding box center [852, 224] width 33 height 33
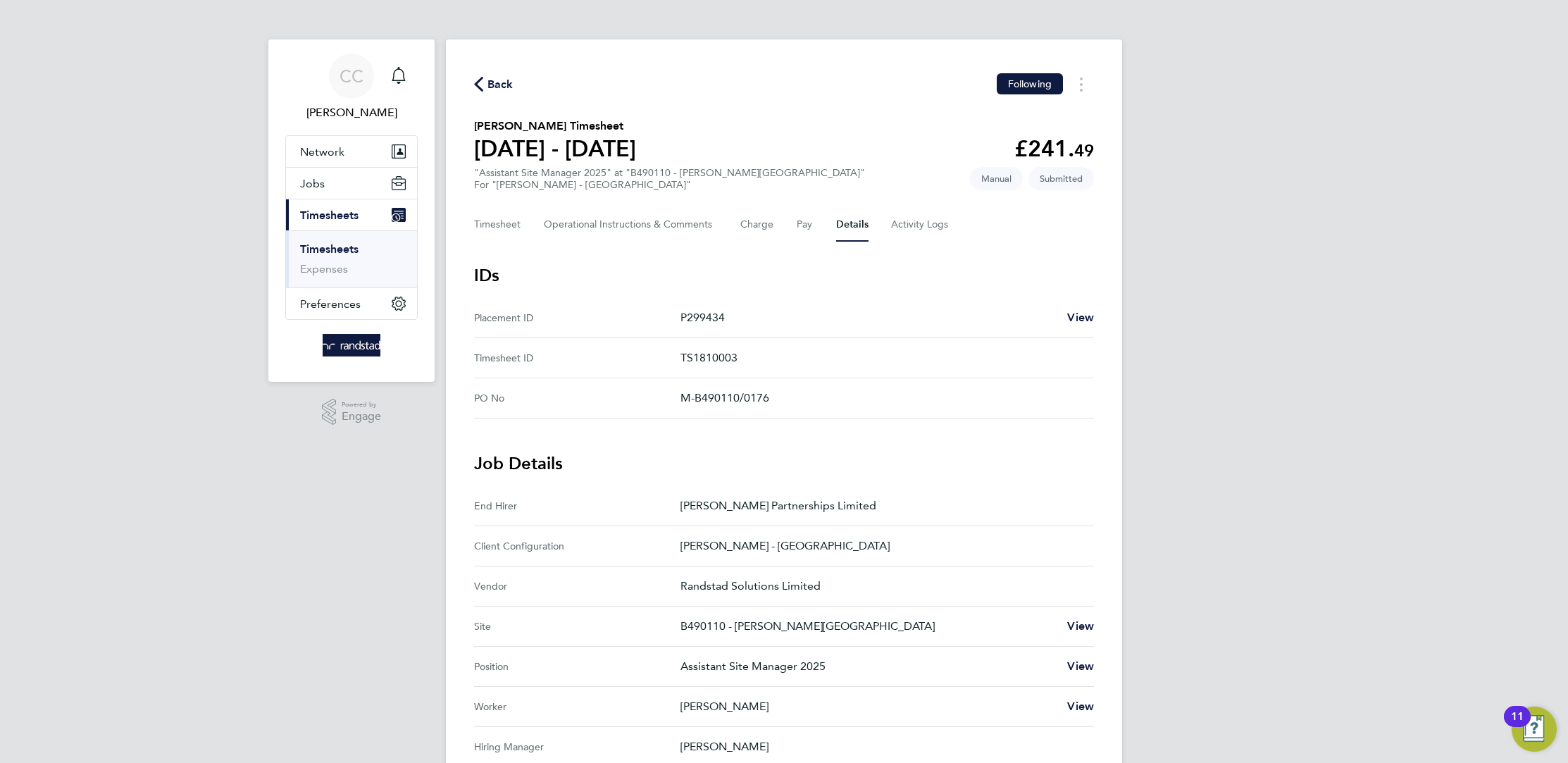
click at [507, 83] on span "Back" at bounding box center [500, 85] width 26 height 17
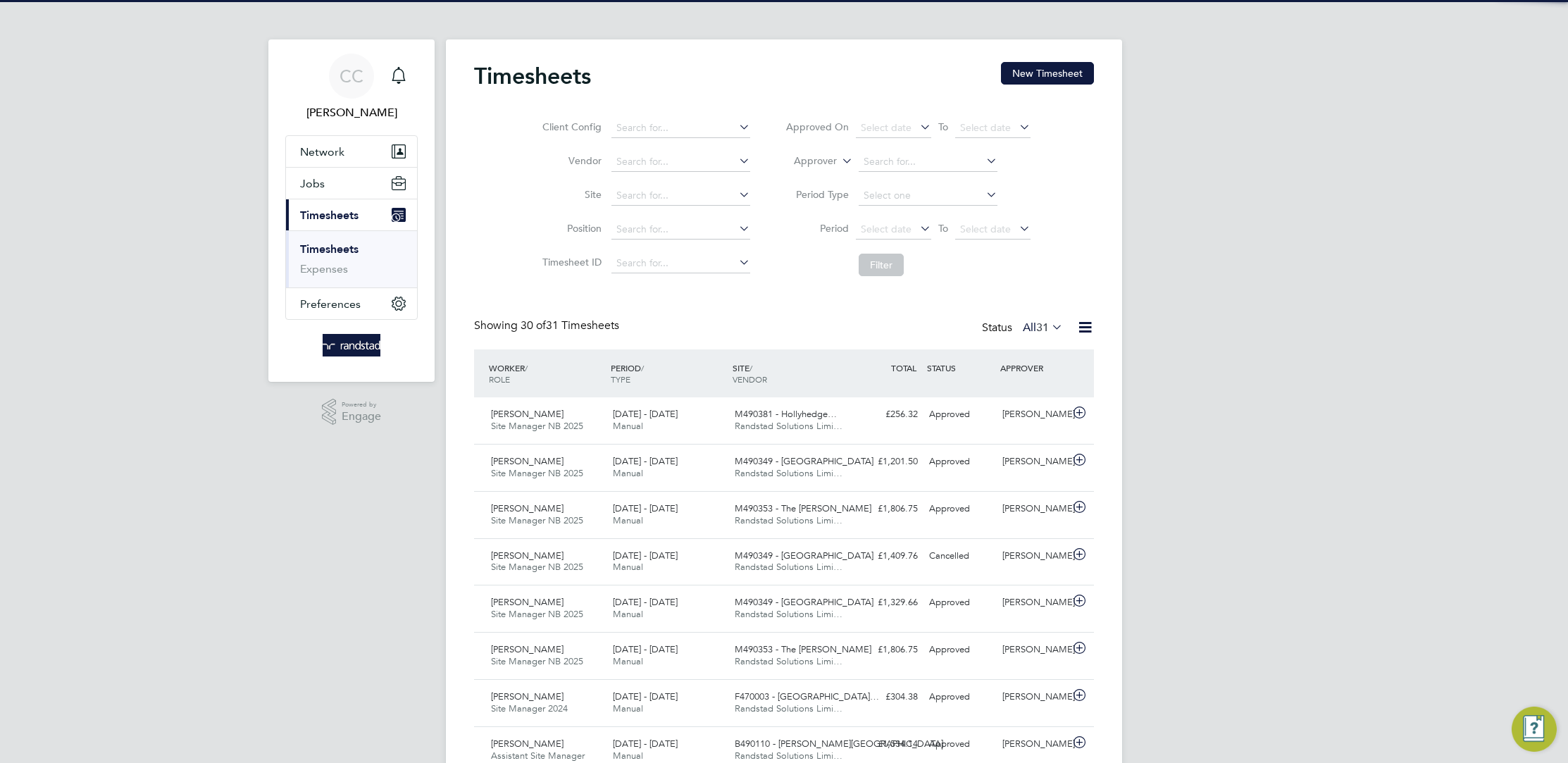
scroll to position [36, 121]
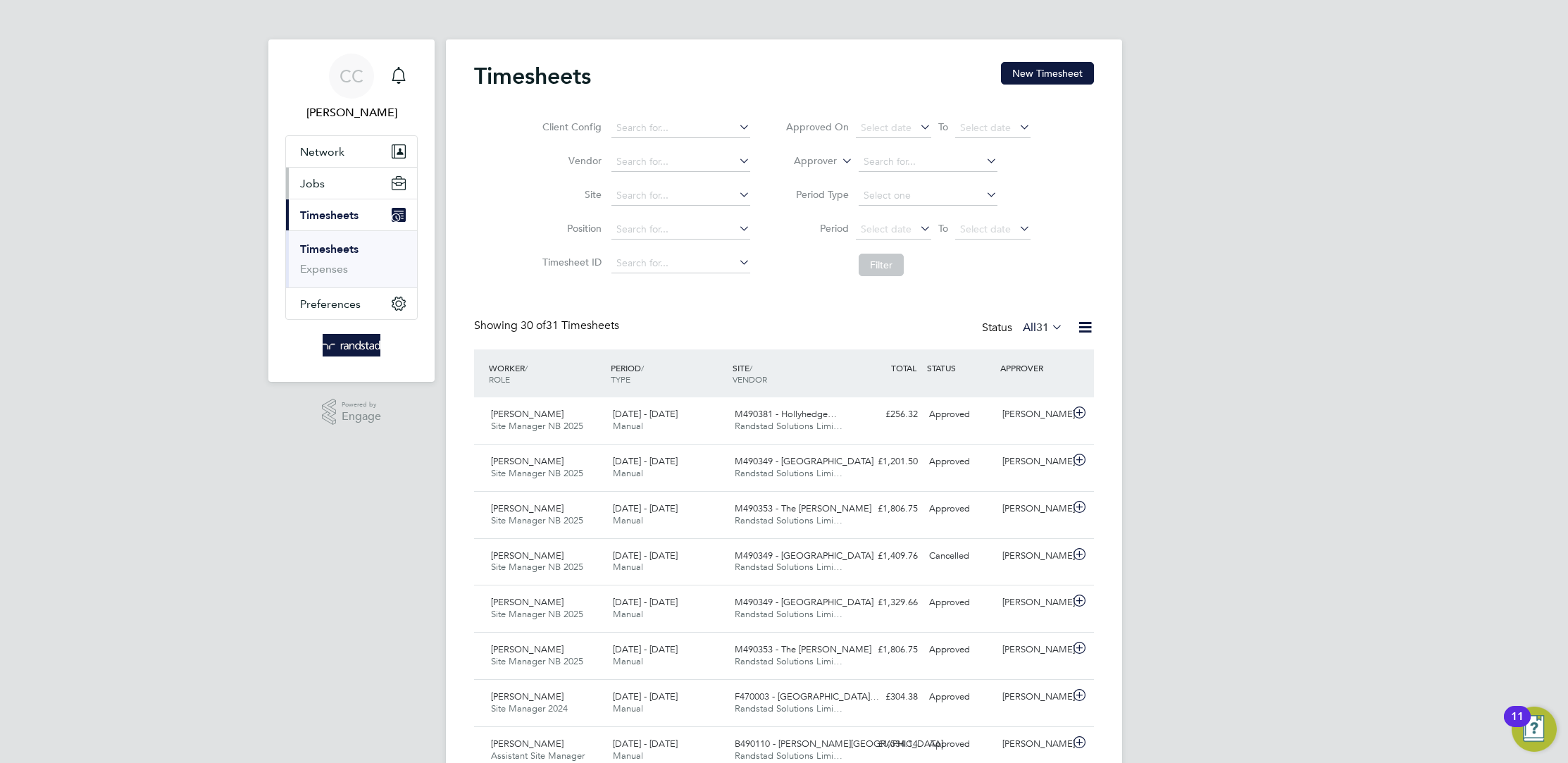
click at [331, 188] on button "Jobs" at bounding box center [351, 183] width 131 height 31
click at [337, 251] on link "Placements" at bounding box center [329, 257] width 58 height 13
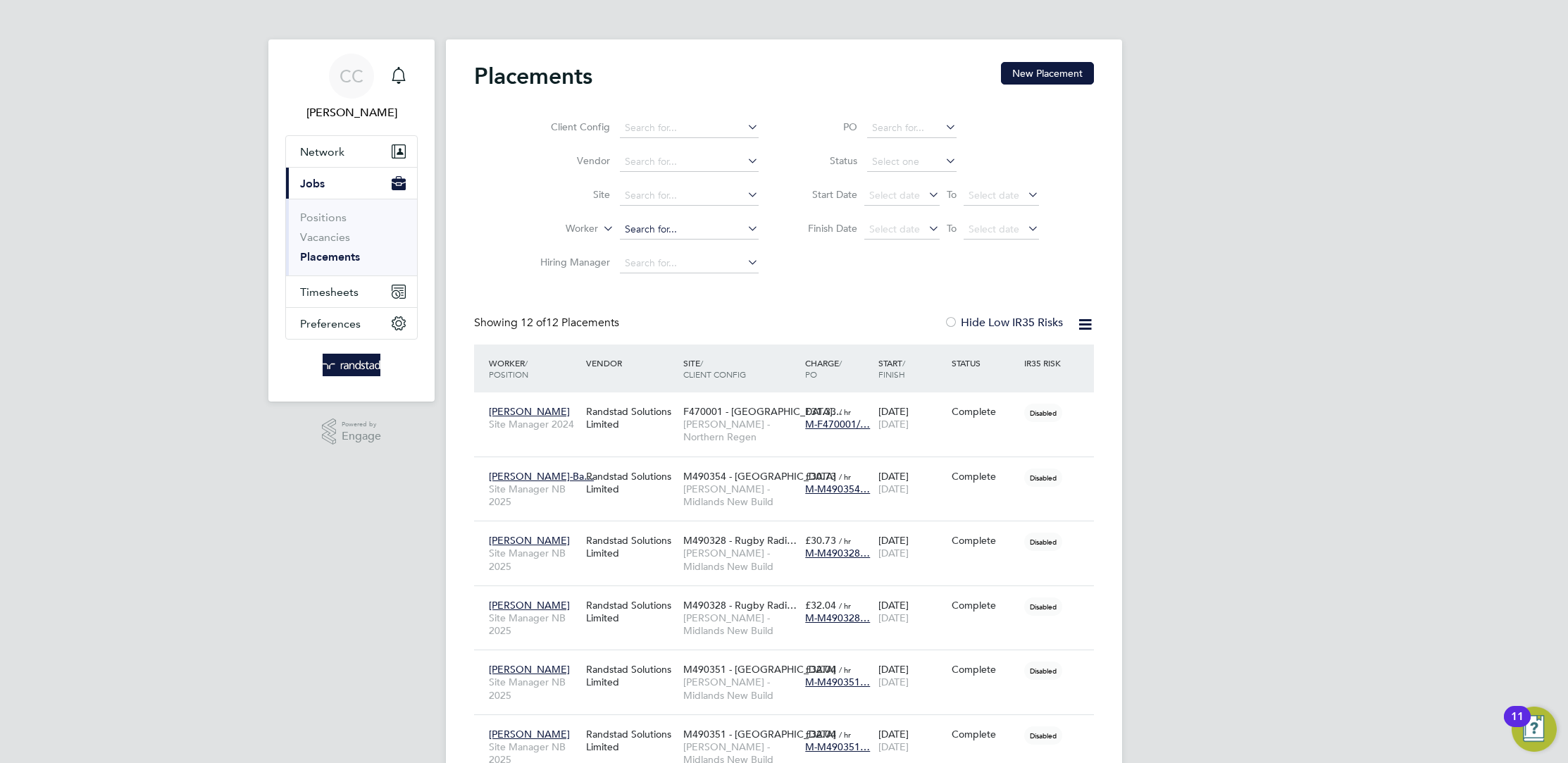
click at [656, 223] on input at bounding box center [688, 229] width 139 height 20
click at [689, 301] on li "[PERSON_NAME]" at bounding box center [689, 306] width 140 height 19
type input "[PERSON_NAME]"
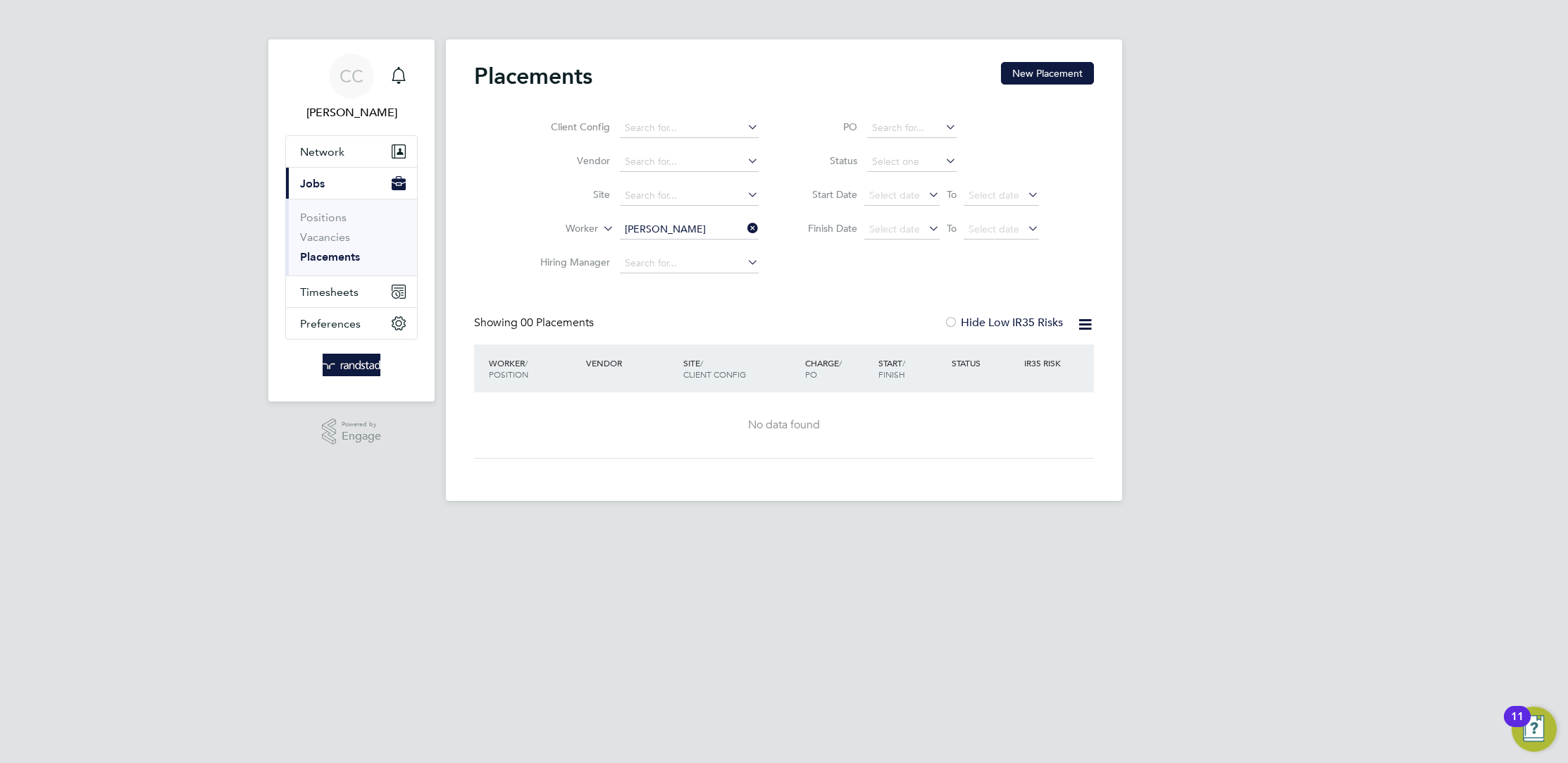
click at [745, 229] on icon at bounding box center [745, 228] width 0 height 20
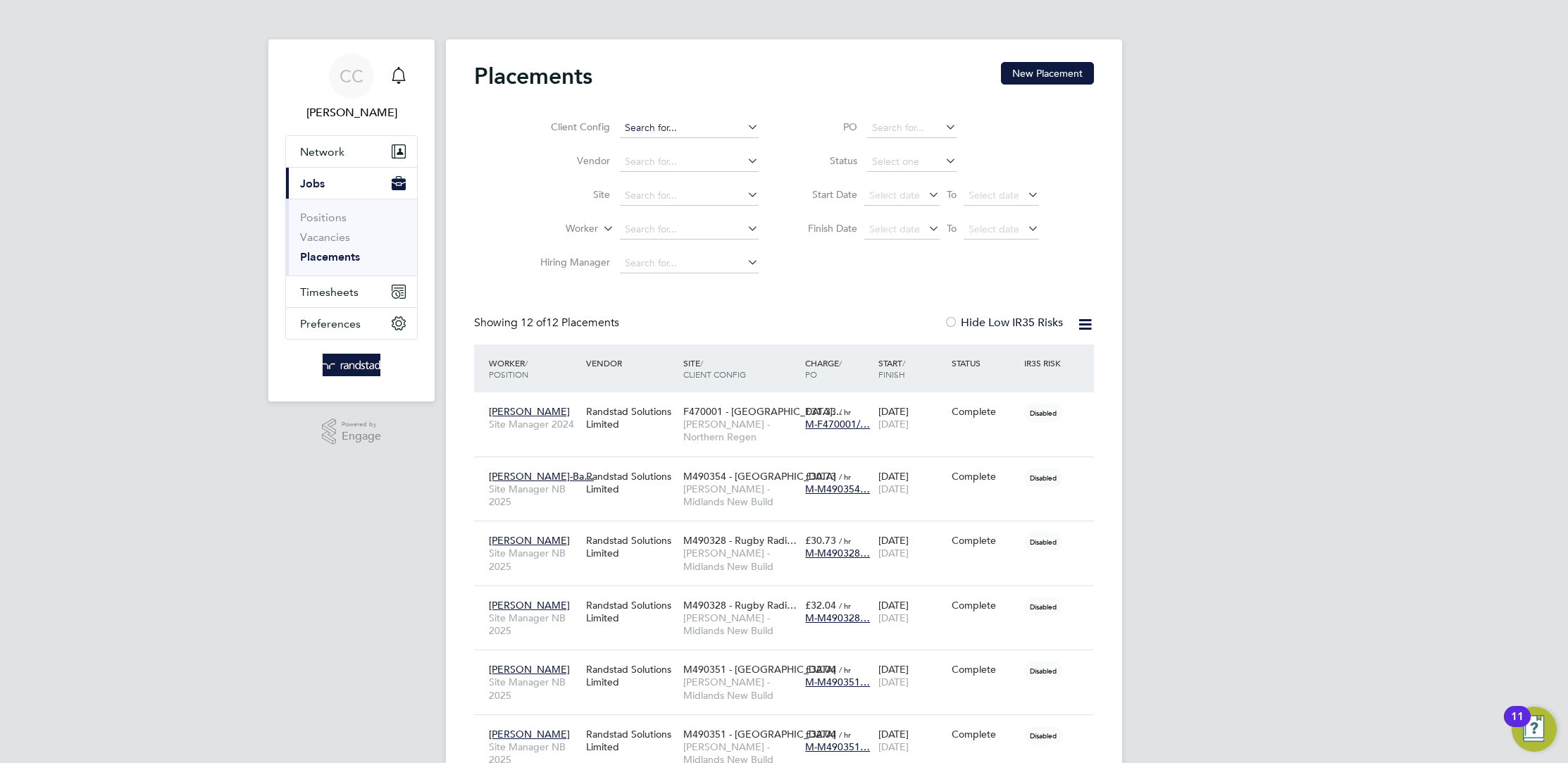
click at [646, 122] on input at bounding box center [688, 128] width 139 height 20
type input "G"
type input "M490351"
click at [745, 130] on icon at bounding box center [745, 126] width 0 height 20
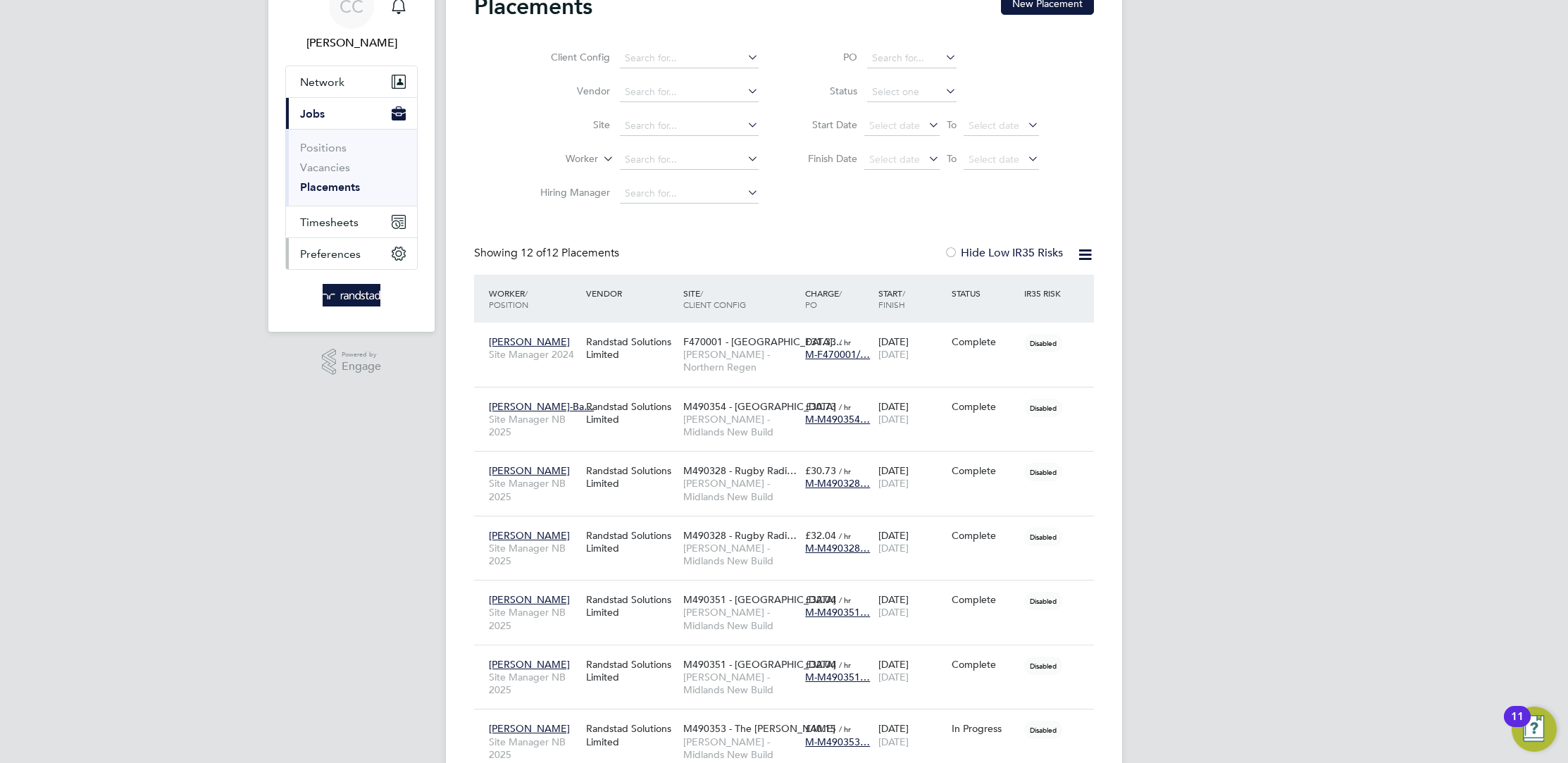
scroll to position [74, 0]
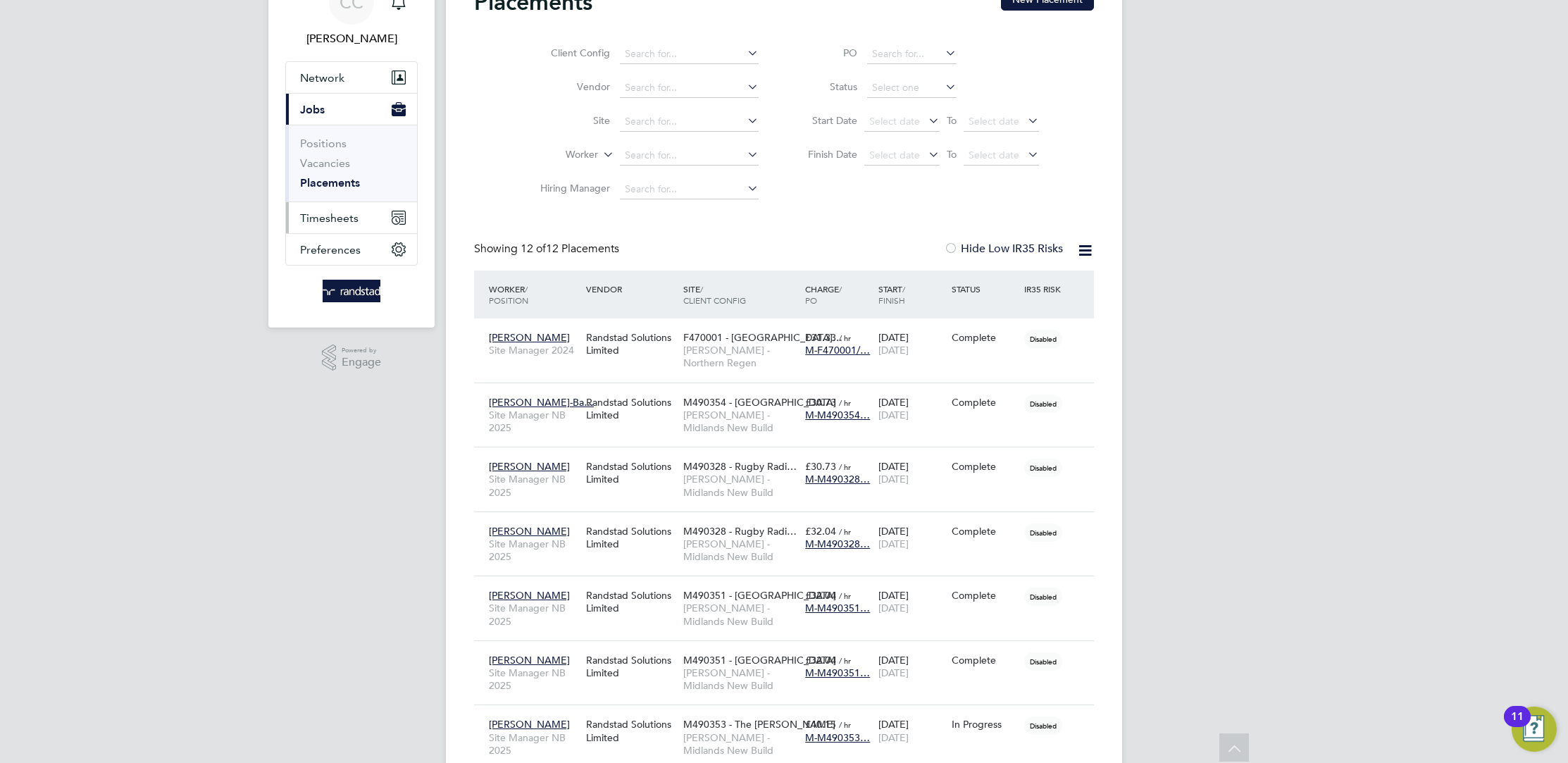
click at [333, 207] on button "Timesheets" at bounding box center [351, 217] width 131 height 31
click at [335, 173] on link "Timesheets" at bounding box center [329, 175] width 58 height 13
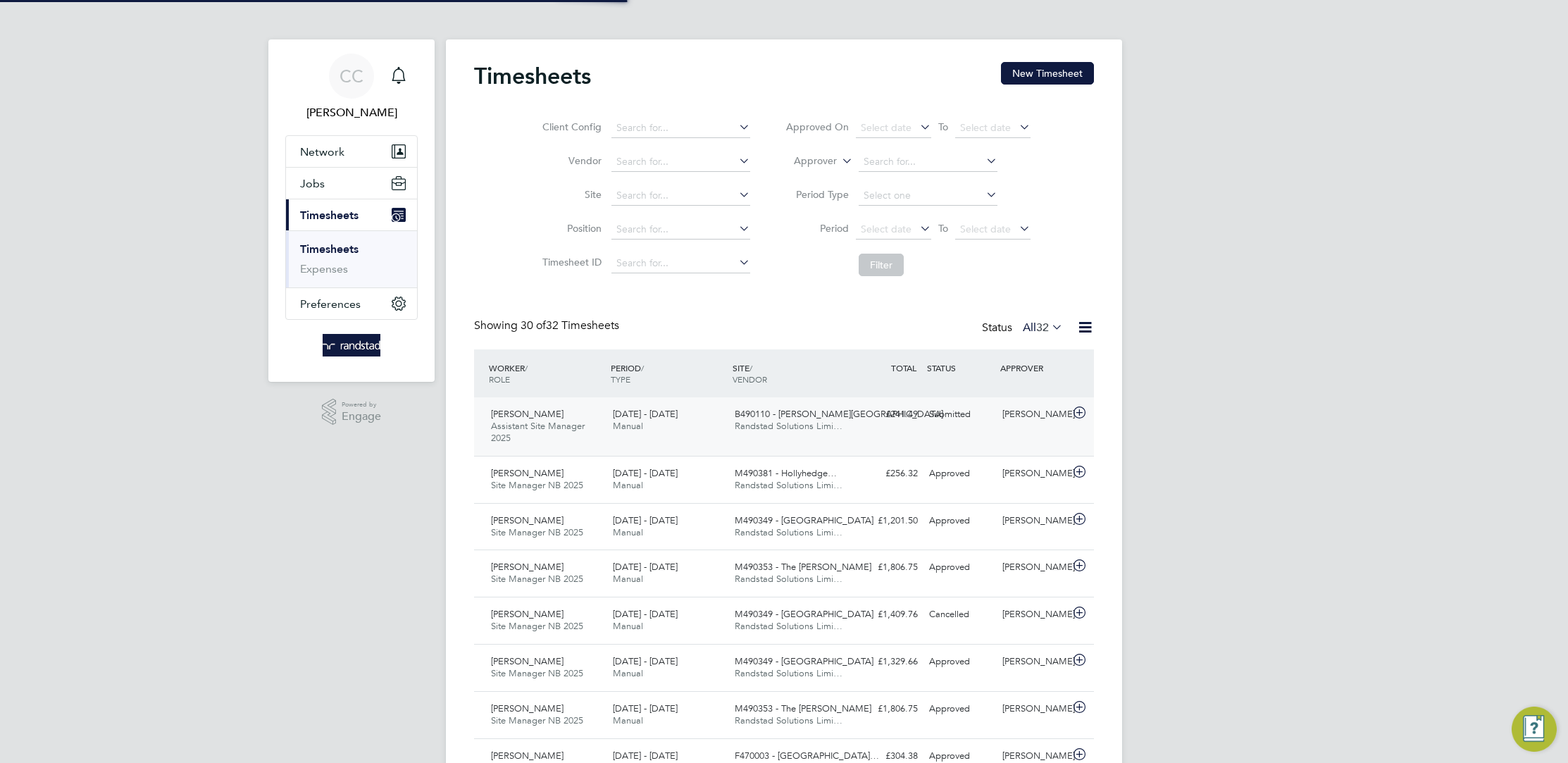
scroll to position [36, 121]
click at [563, 421] on span "Assistant Site Manager 2025" at bounding box center [537, 431] width 94 height 24
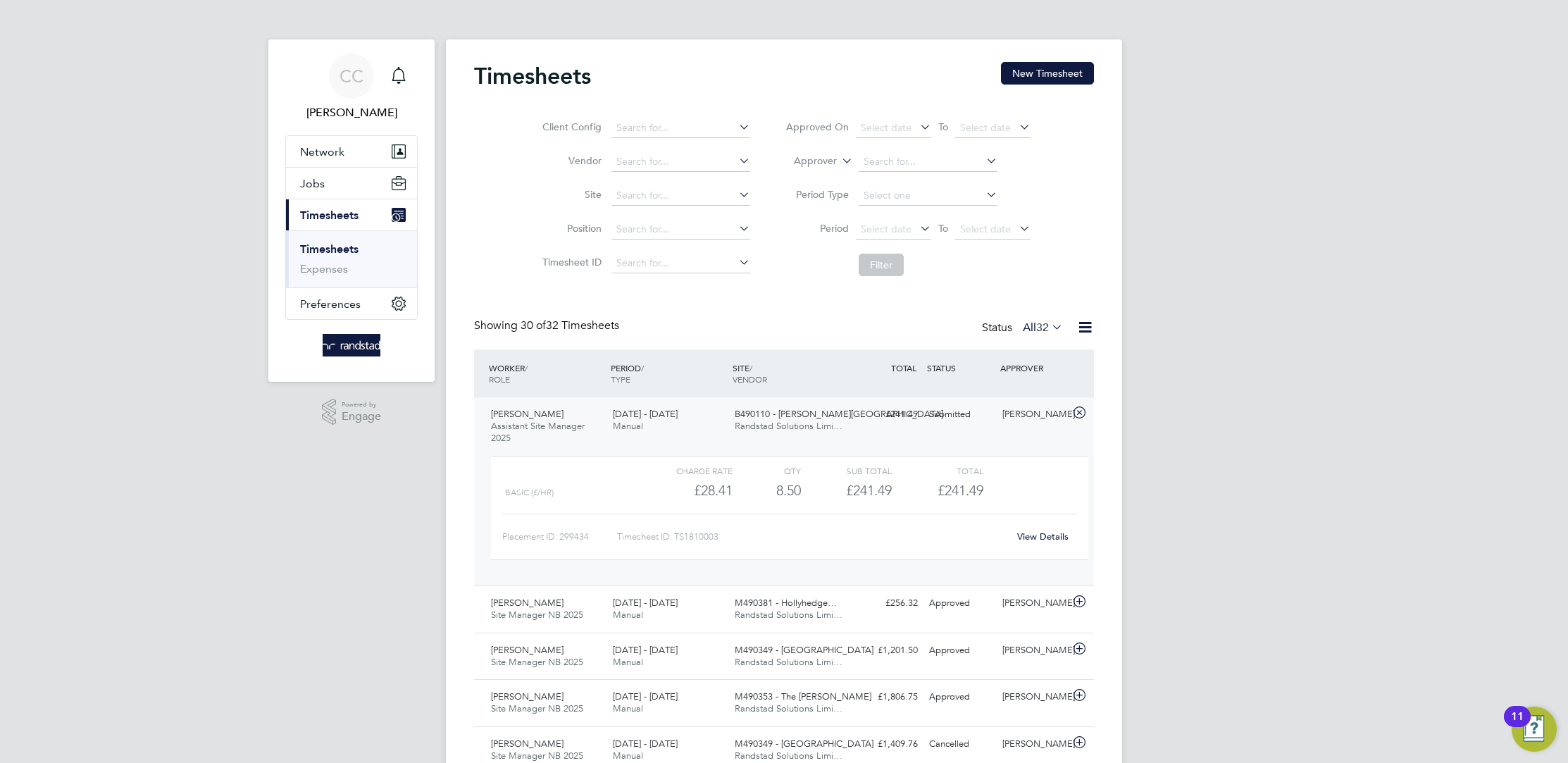
click at [1041, 523] on div "Placement ID: 299434 Timesheet ID: TS1810003 View Details" at bounding box center [789, 531] width 575 height 34
click at [1041, 528] on div "View Details" at bounding box center [1042, 537] width 69 height 23
click at [1042, 531] on link "View Details" at bounding box center [1043, 536] width 52 height 12
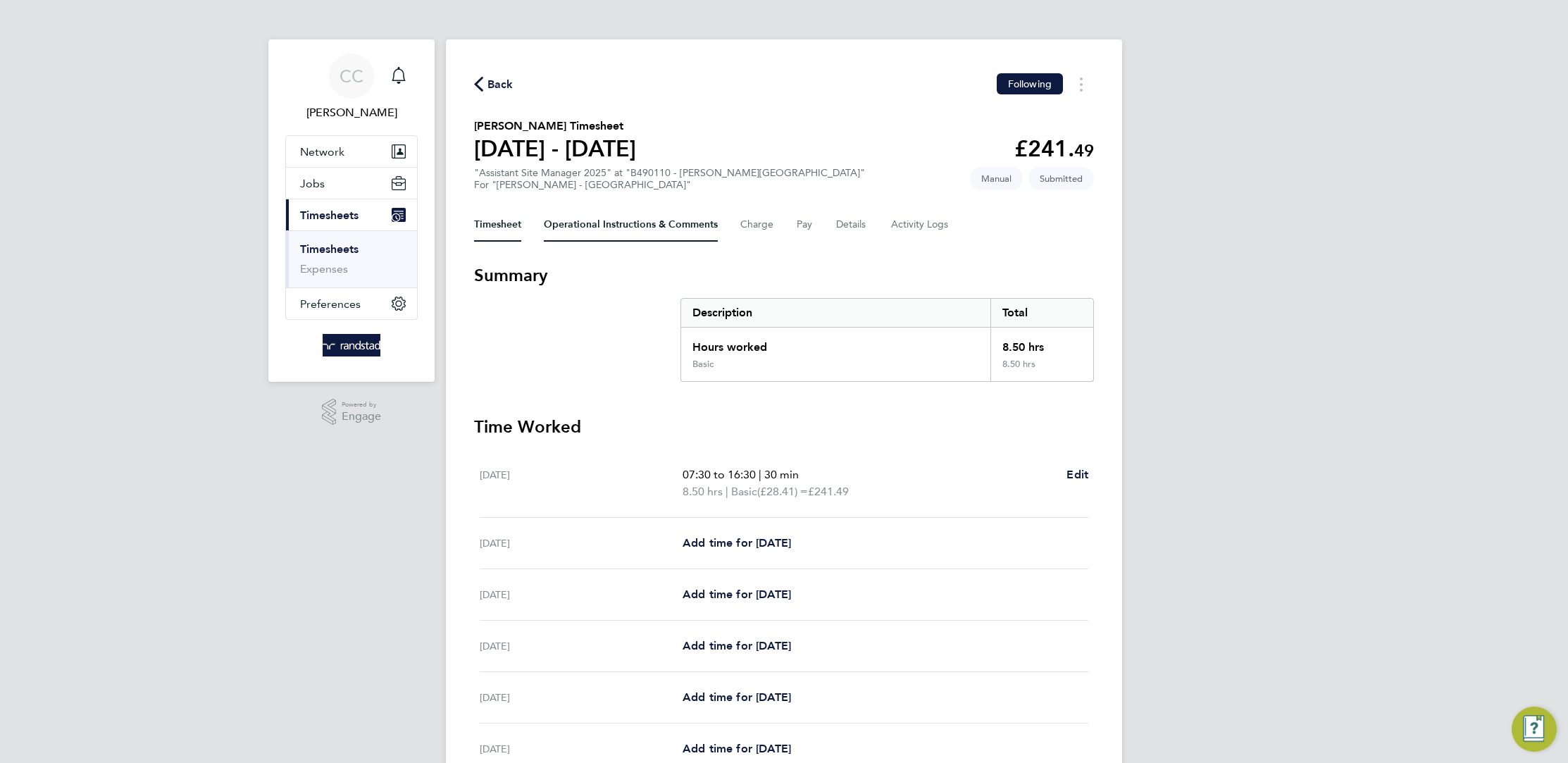
click at [651, 224] on Comments-tab "Operational Instructions & Comments" at bounding box center [631, 224] width 174 height 33
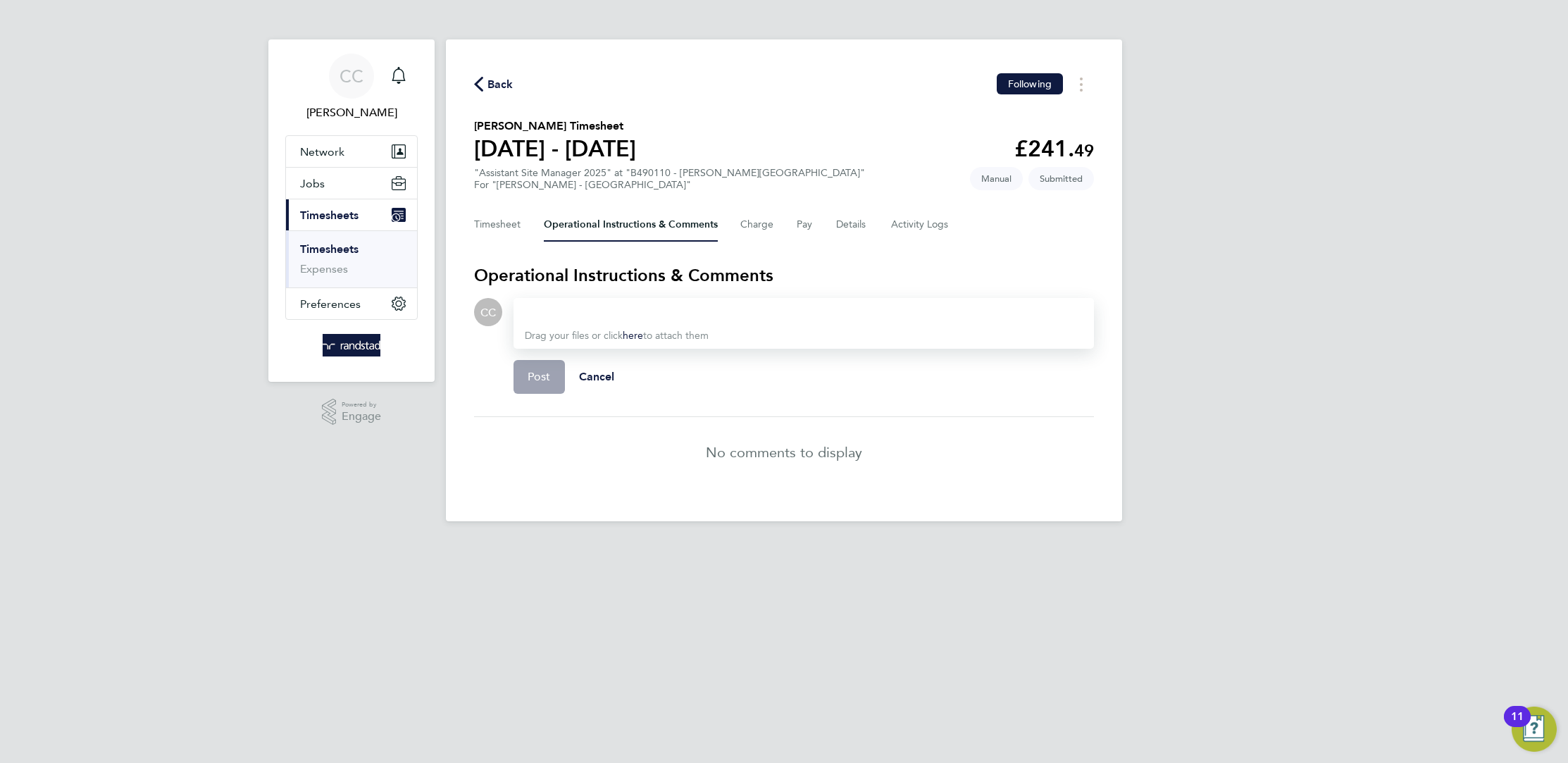
click at [624, 330] on span "Drag your files or click here to attach them" at bounding box center [617, 336] width 184 height 12
click at [628, 310] on div at bounding box center [803, 312] width 557 height 17
drag, startPoint x: 543, startPoint y: 381, endPoint x: 531, endPoint y: 372, distance: 15.0
click at [541, 380] on span "Post" at bounding box center [539, 377] width 23 height 14
